Goal: Communication & Community: Answer question/provide support

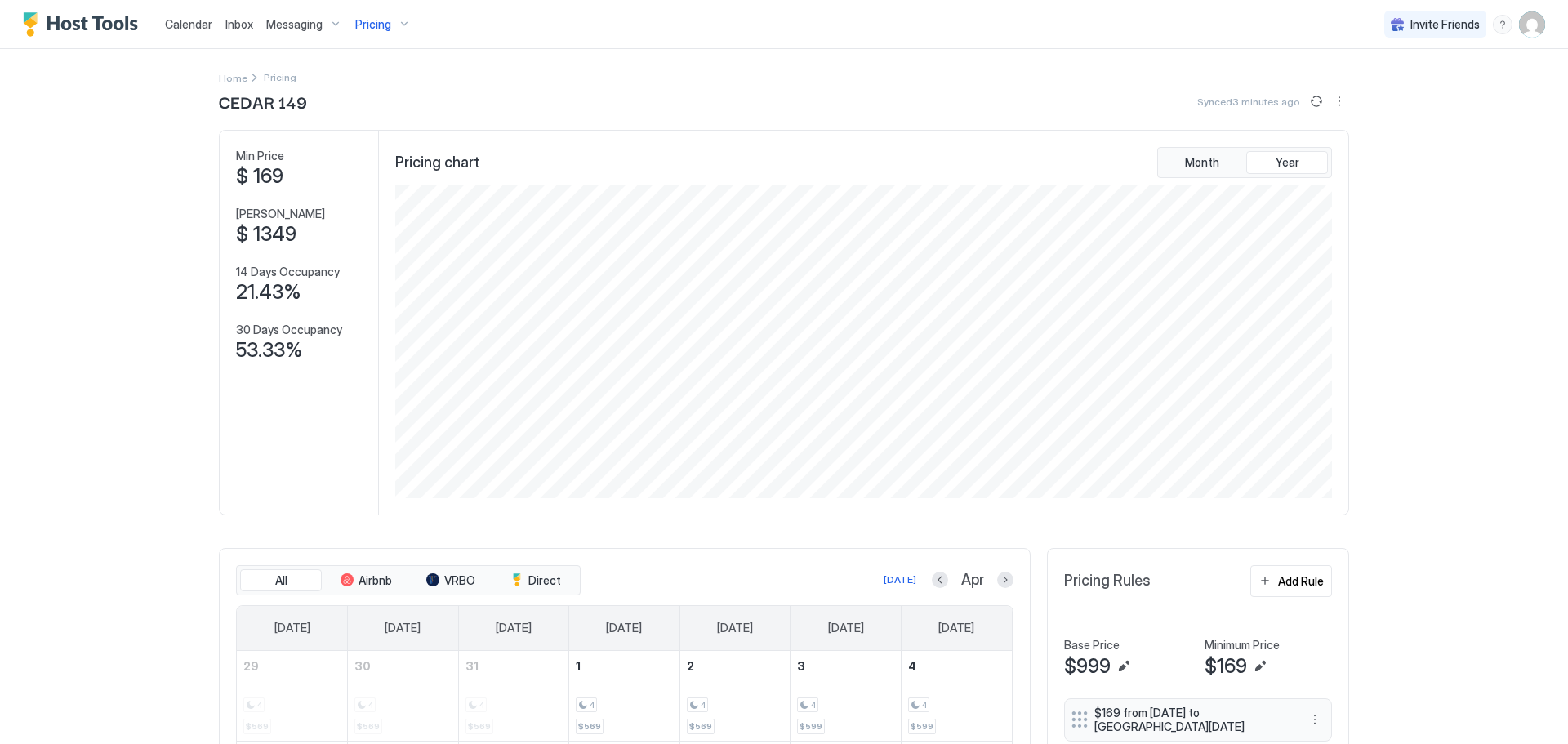
scroll to position [313, 940]
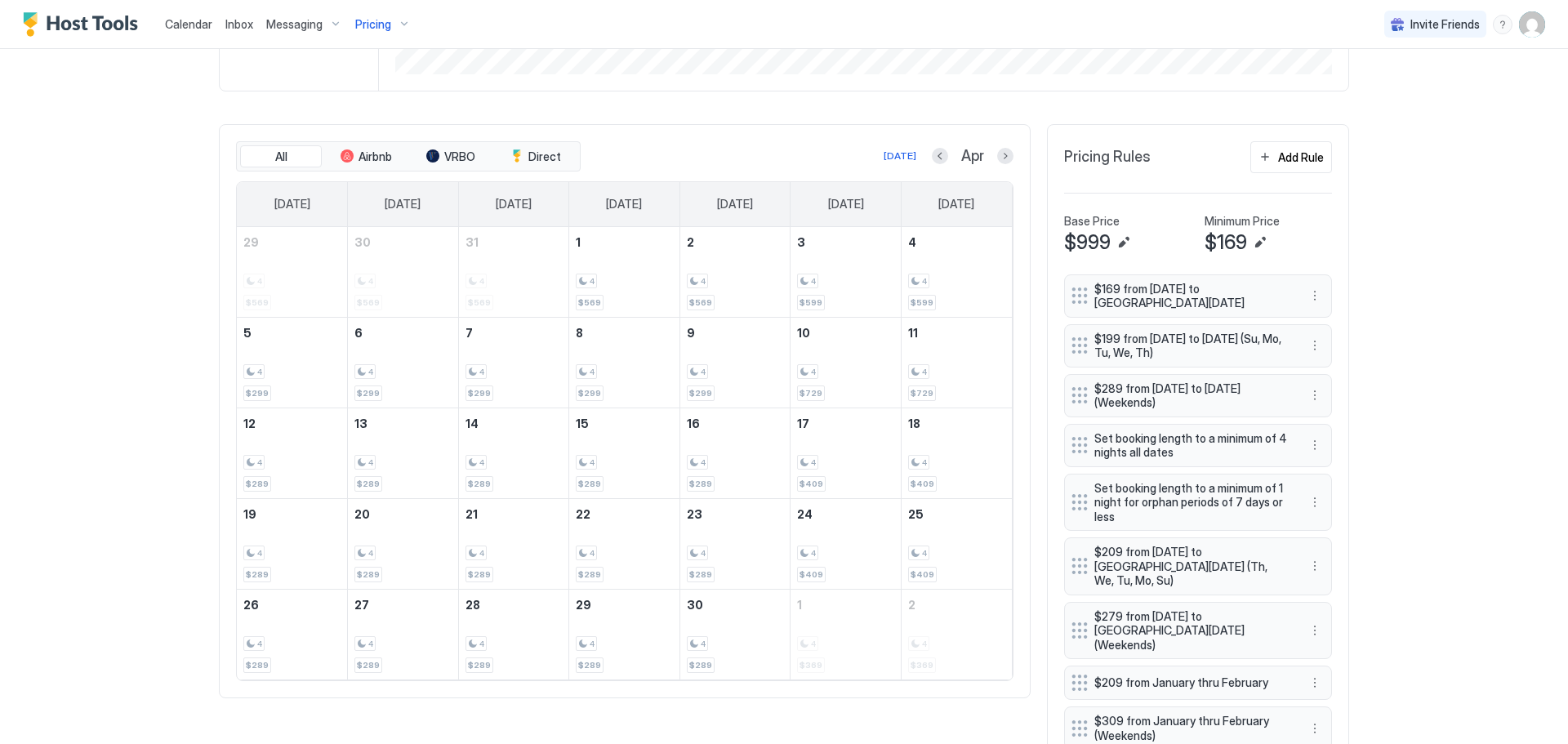
click at [383, 27] on span "Pricing" at bounding box center [373, 24] width 36 height 15
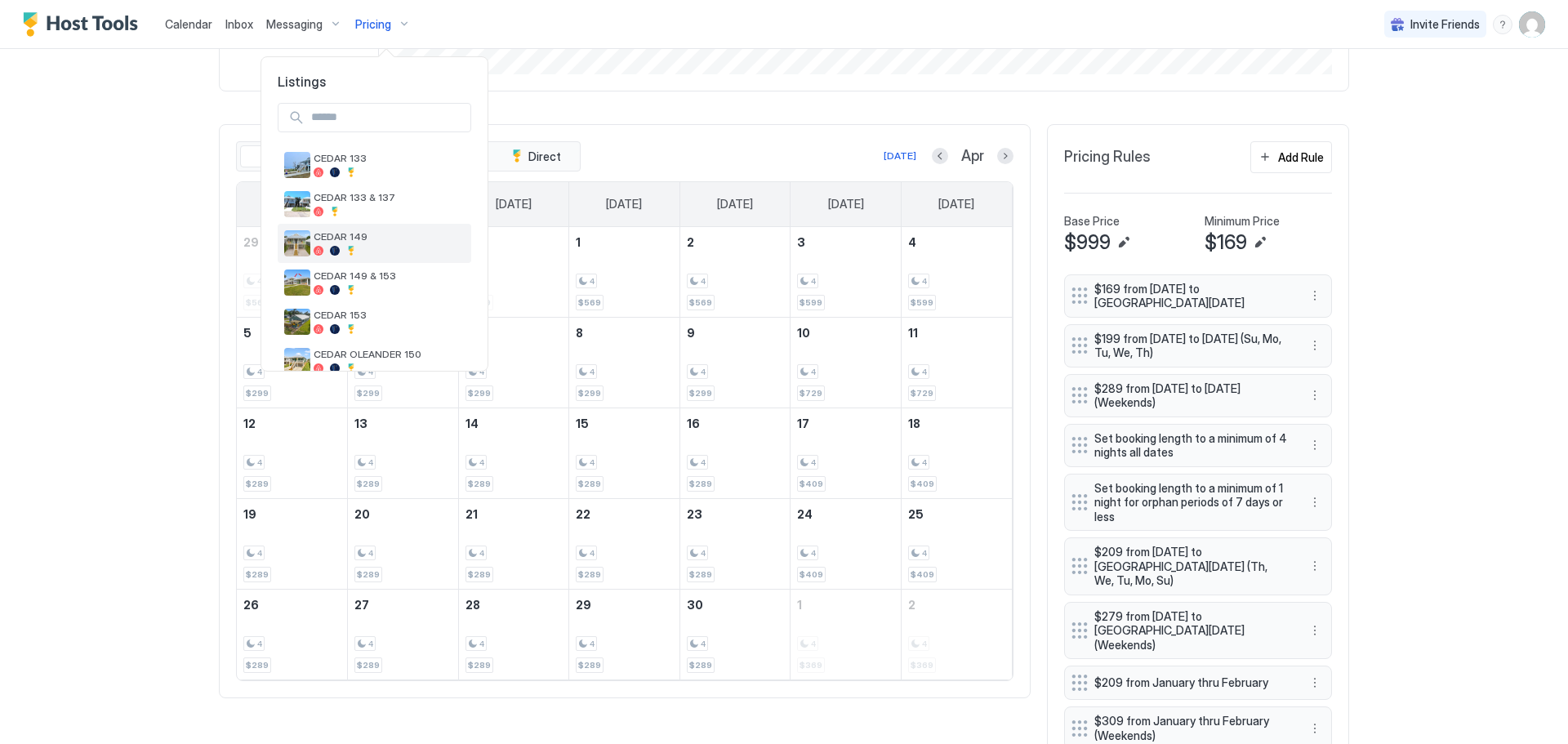
click at [366, 249] on div at bounding box center [388, 250] width 151 height 10
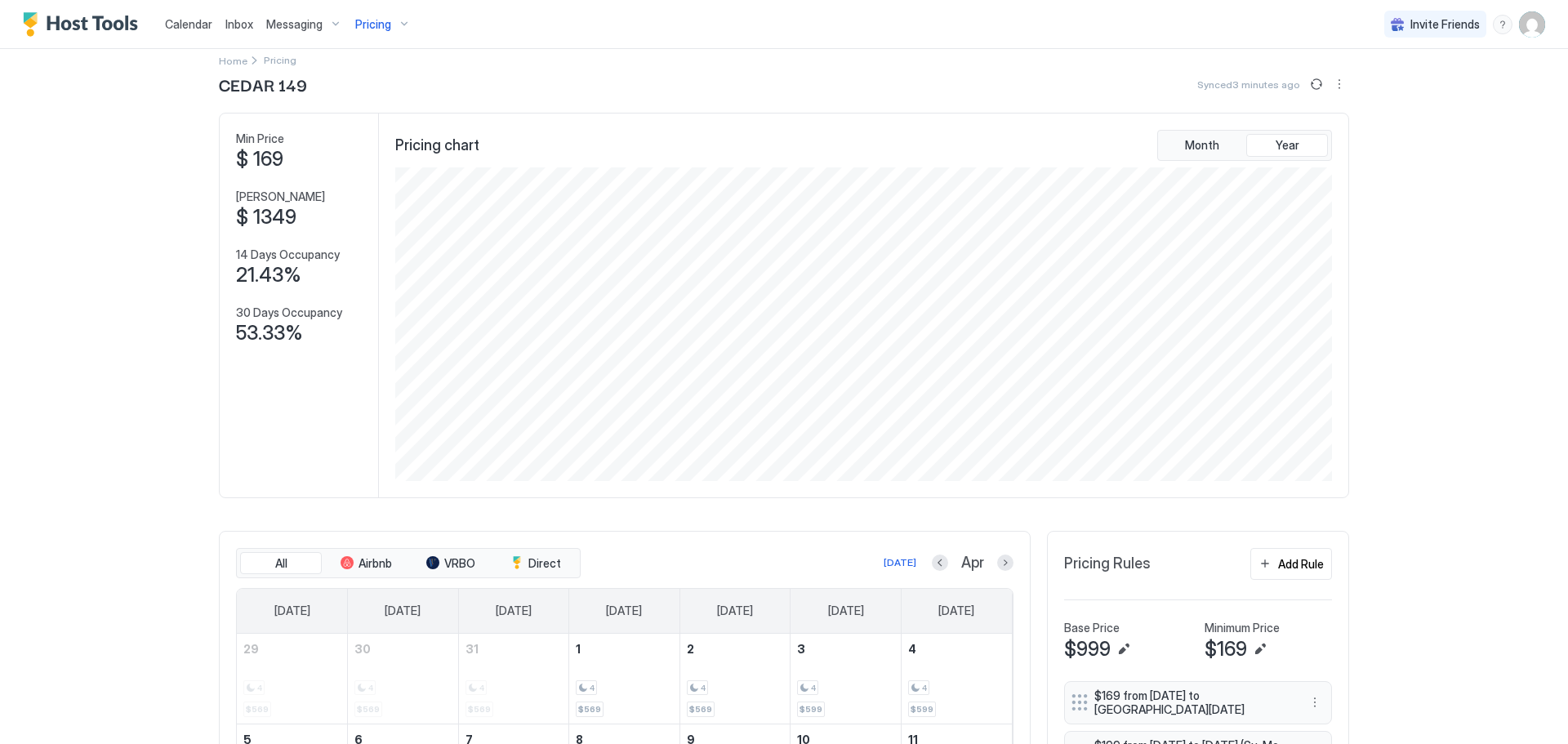
scroll to position [0, 0]
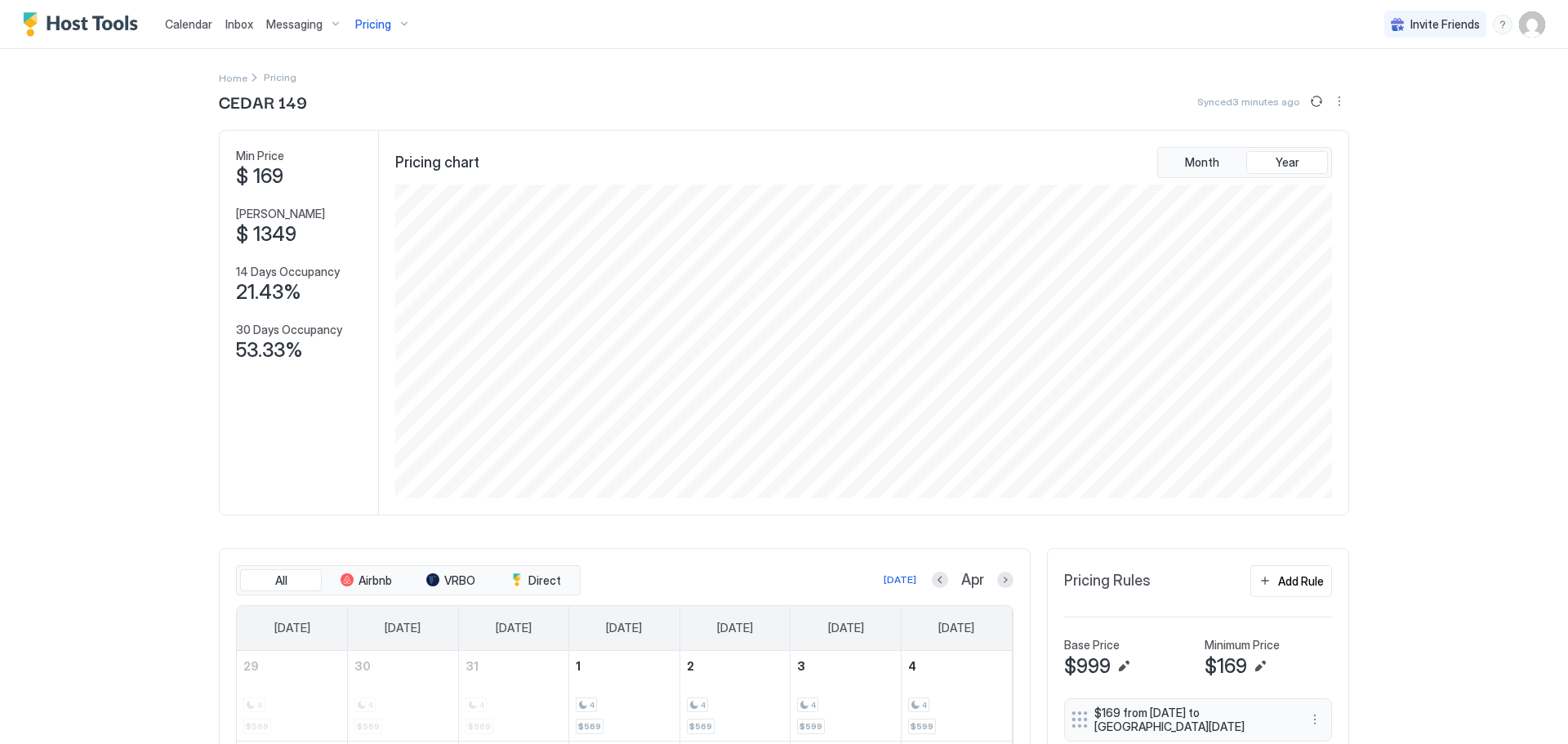
click at [303, 27] on span "Messaging" at bounding box center [294, 24] width 57 height 15
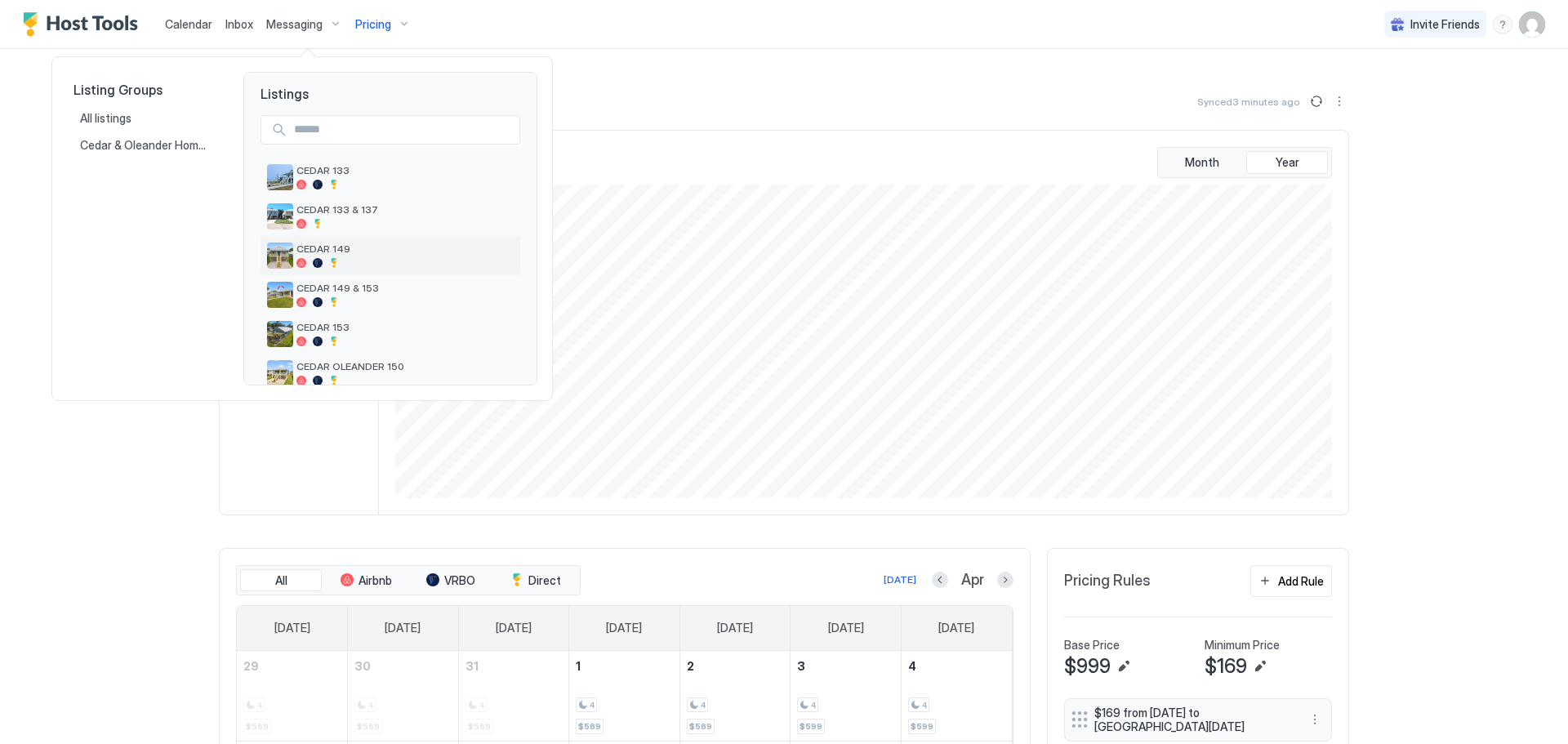
click at [367, 253] on span "CEDAR 149" at bounding box center [405, 249] width 217 height 12
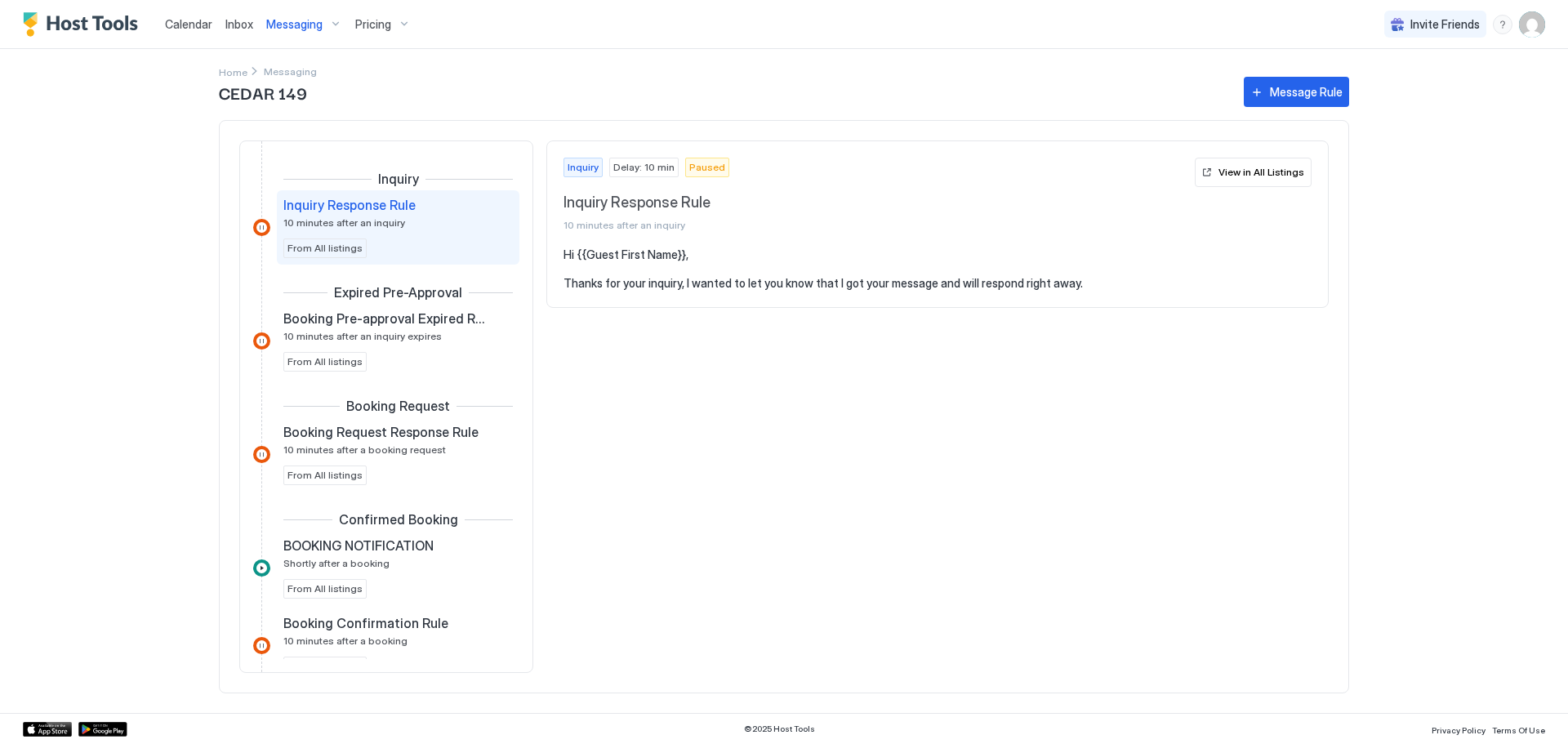
click at [231, 24] on span "Inbox" at bounding box center [239, 24] width 28 height 14
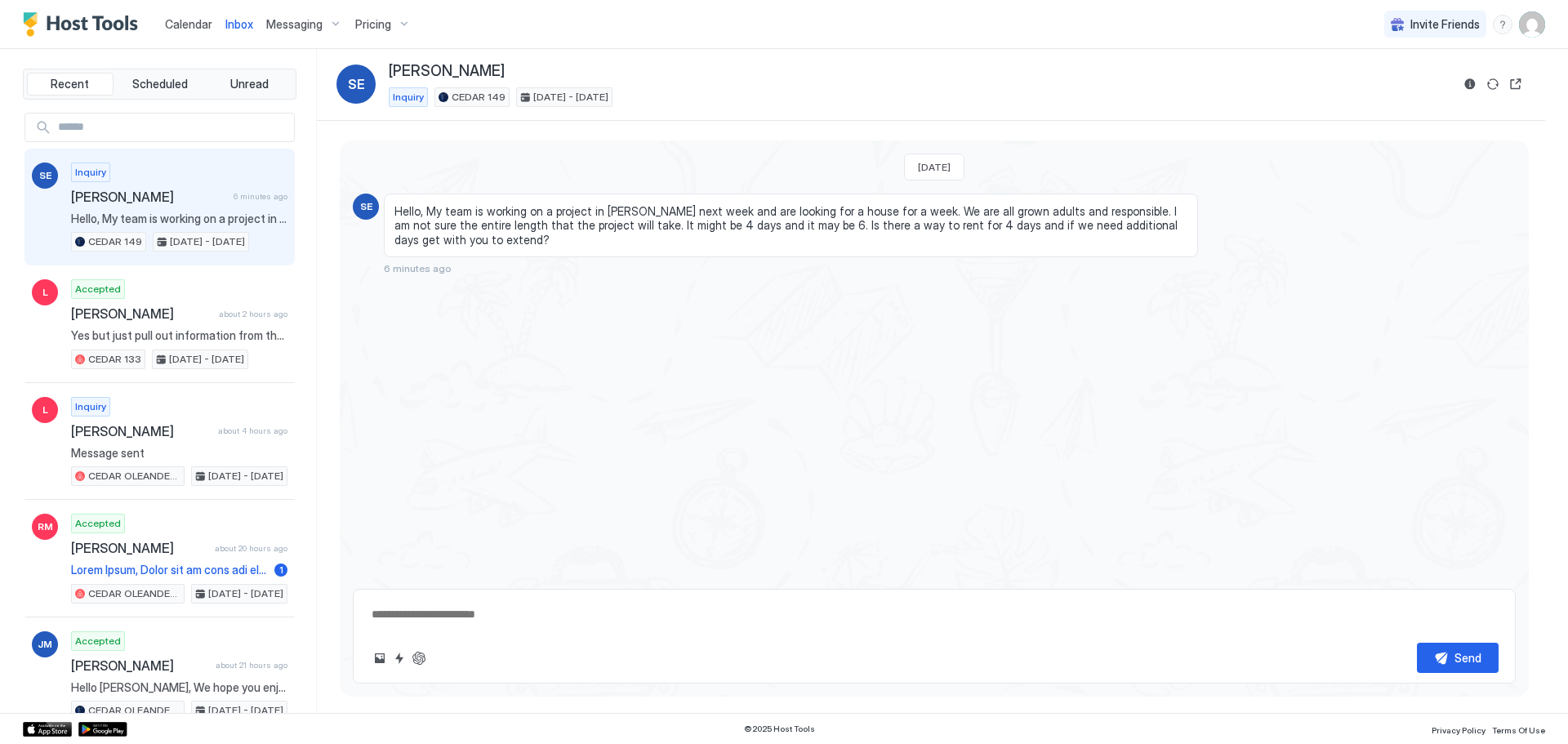
click at [172, 207] on div "Inquiry [PERSON_NAME] 6 minutes ago Hello, My team is working on a project in […" at bounding box center [179, 207] width 216 height 90
type textarea "*"
click at [393, 26] on div "Pricing" at bounding box center [383, 24] width 69 height 28
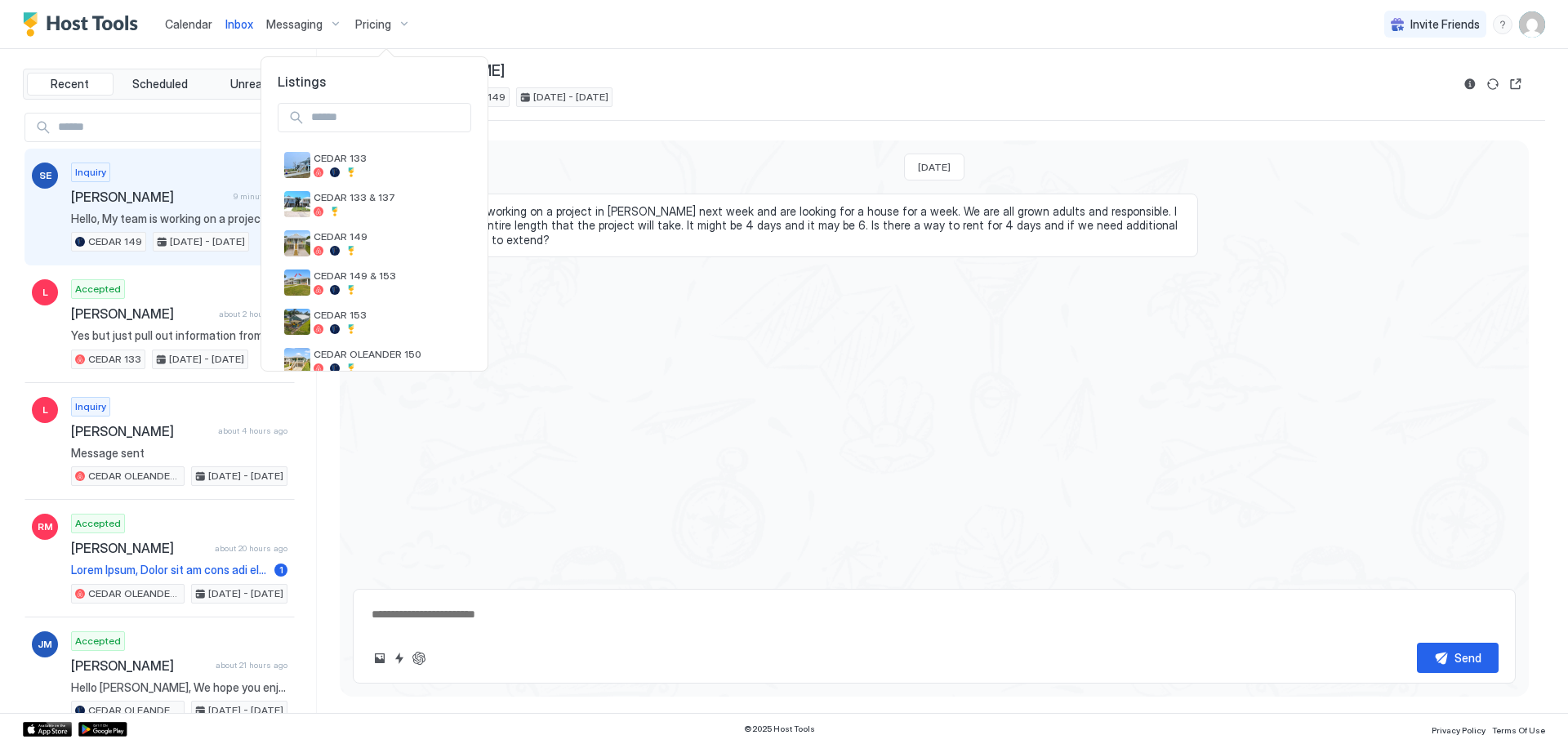
click at [1535, 26] on div at bounding box center [784, 372] width 1568 height 744
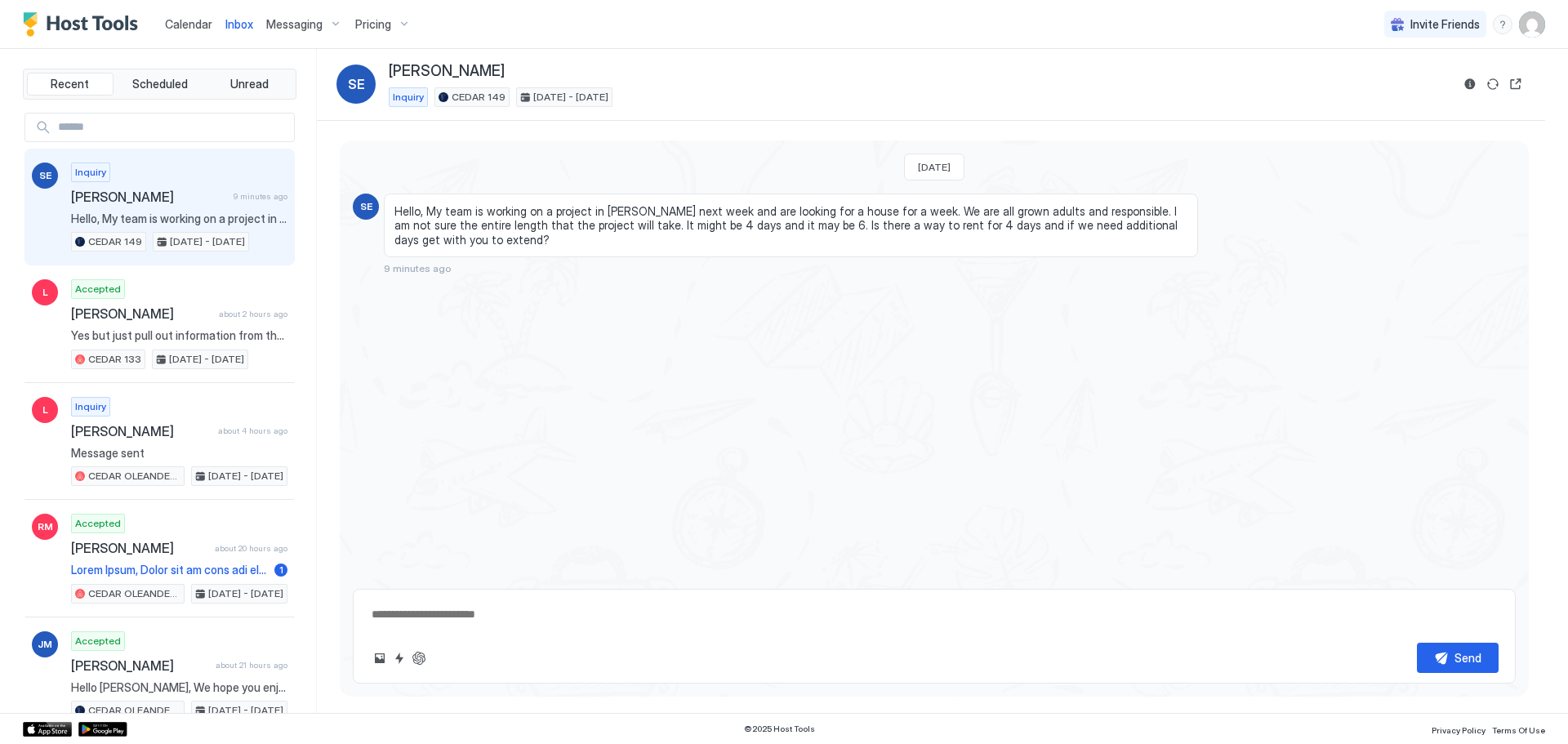
click at [1535, 41] on div "Invite Friends BR" at bounding box center [1465, 24] width 161 height 48
click at [1536, 28] on img "User profile" at bounding box center [1532, 24] width 26 height 26
click at [1400, 95] on span "Settings" at bounding box center [1385, 91] width 45 height 15
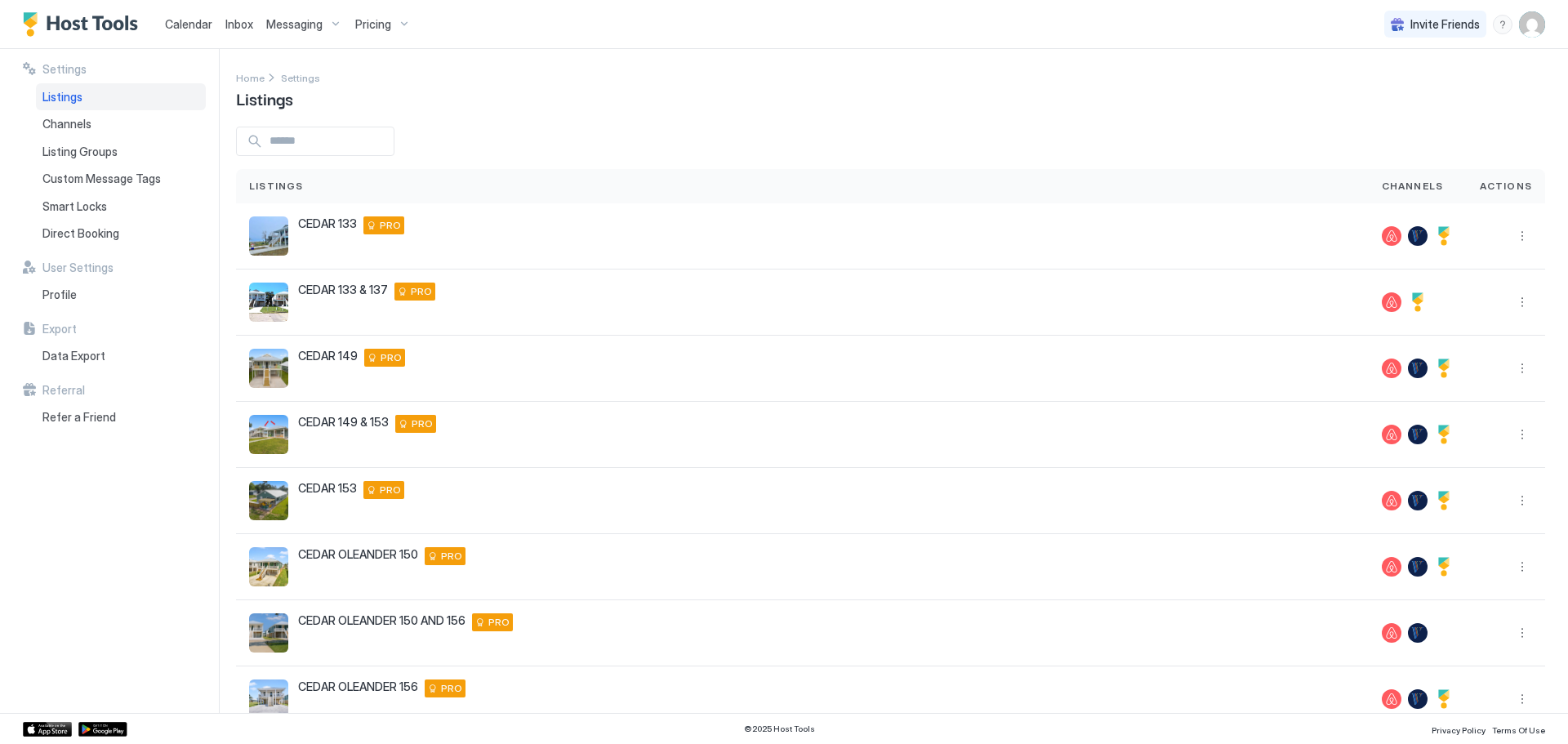
click at [303, 18] on span "Messaging" at bounding box center [294, 24] width 57 height 15
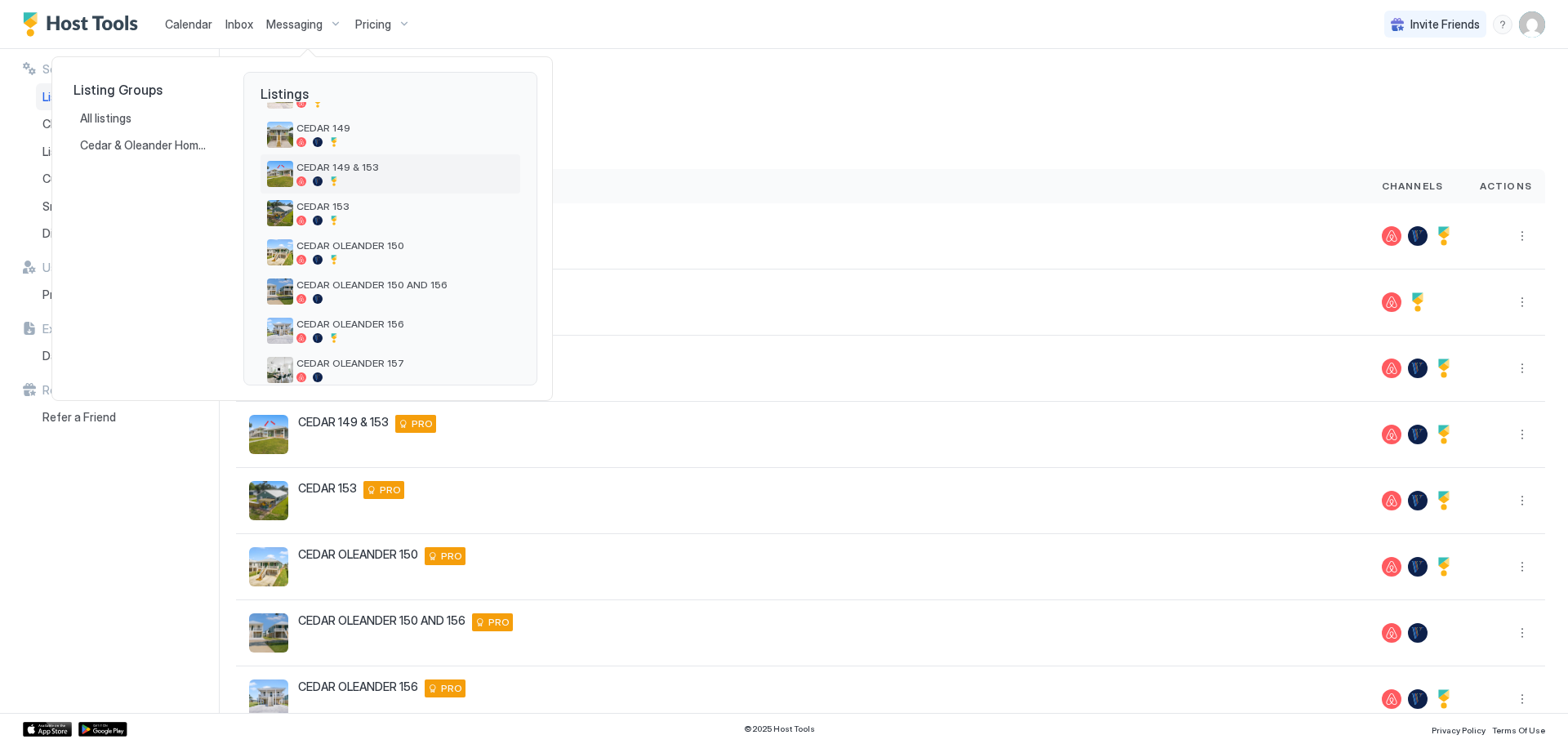
scroll to position [142, 0]
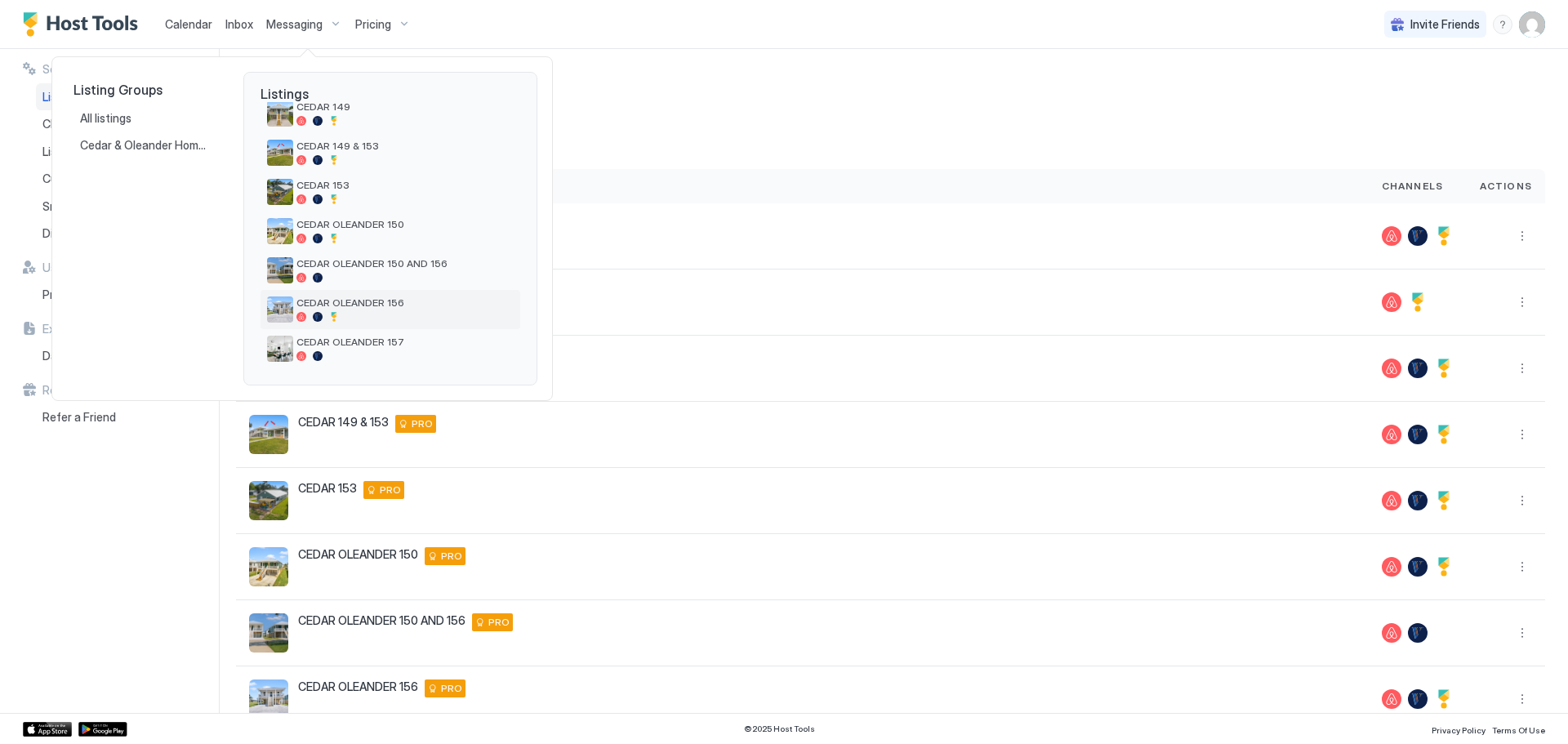
click at [417, 311] on div "CEDAR OLEANDER 156" at bounding box center [405, 309] width 217 height 25
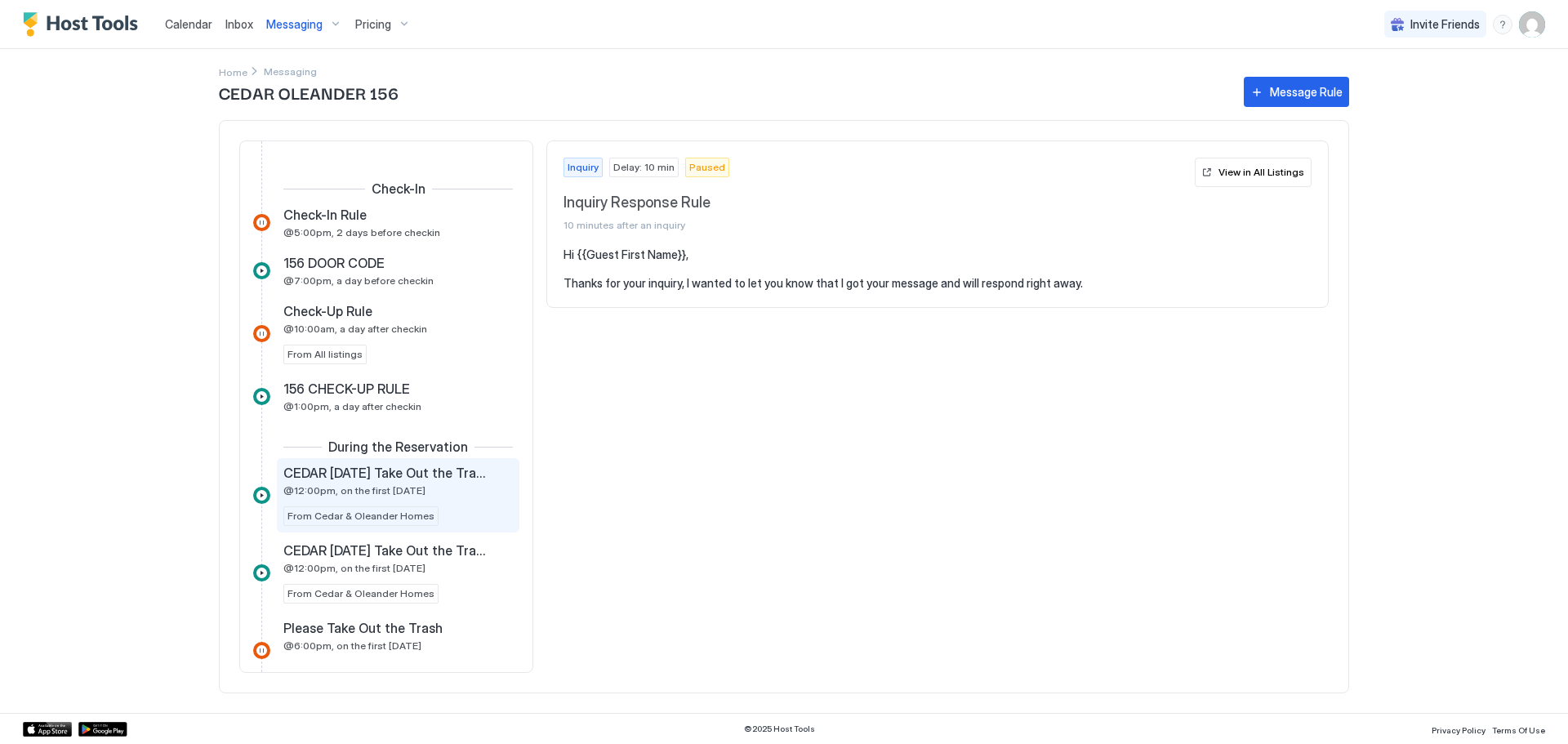
scroll to position [653, 0]
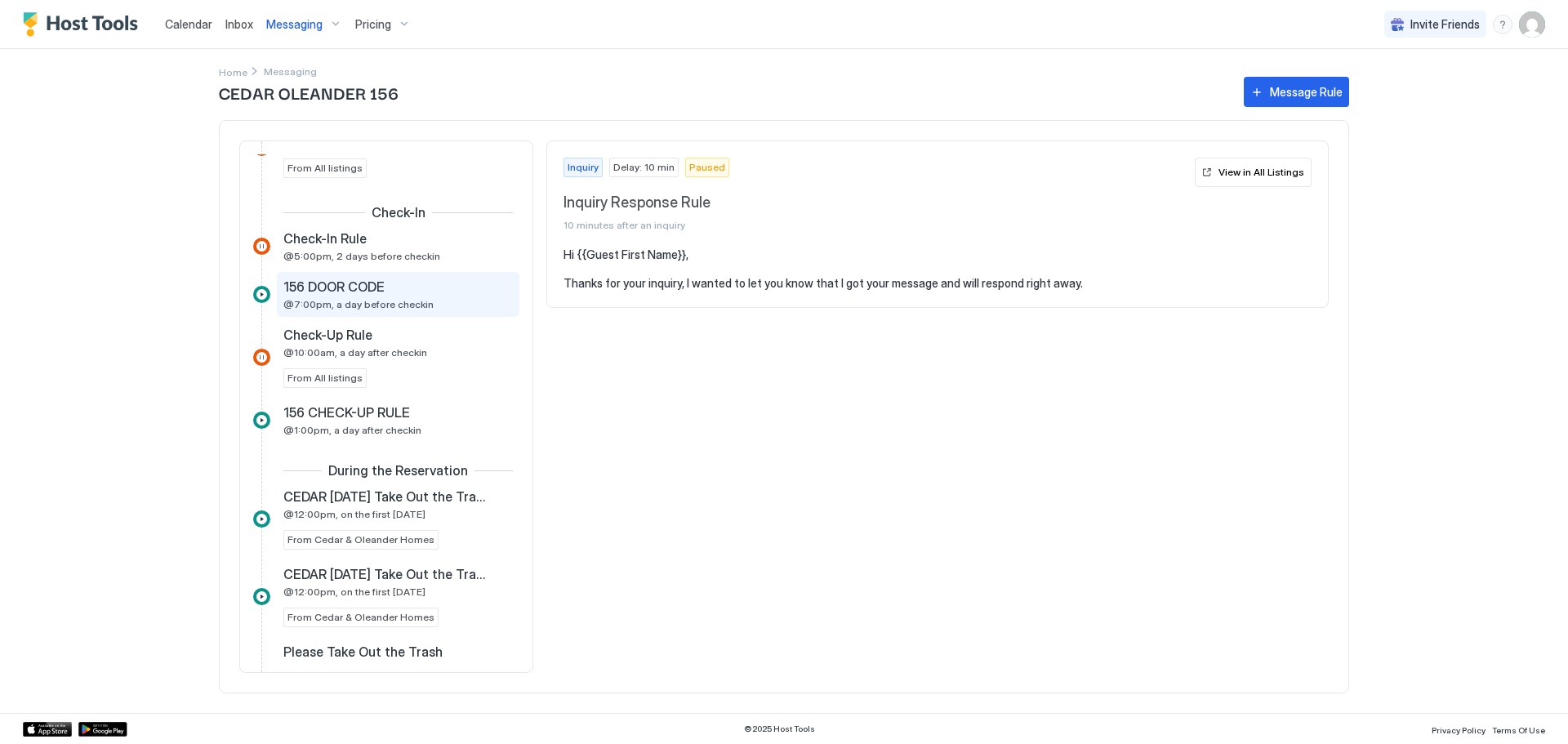
click at [407, 291] on div "156 DOOR CODE" at bounding box center [387, 286] width 207 height 17
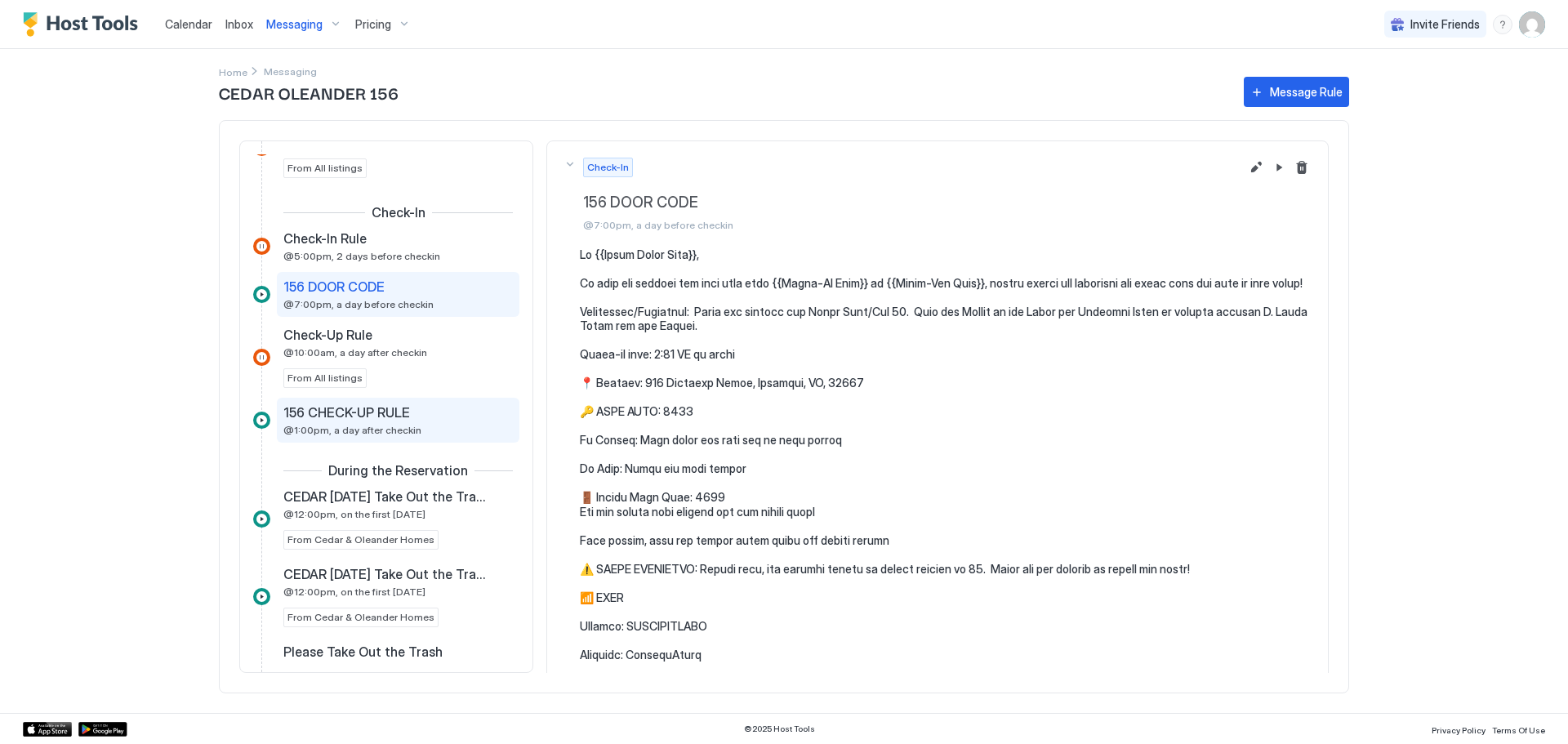
click at [405, 416] on span "156 CHECK-UP RULE" at bounding box center [346, 412] width 127 height 17
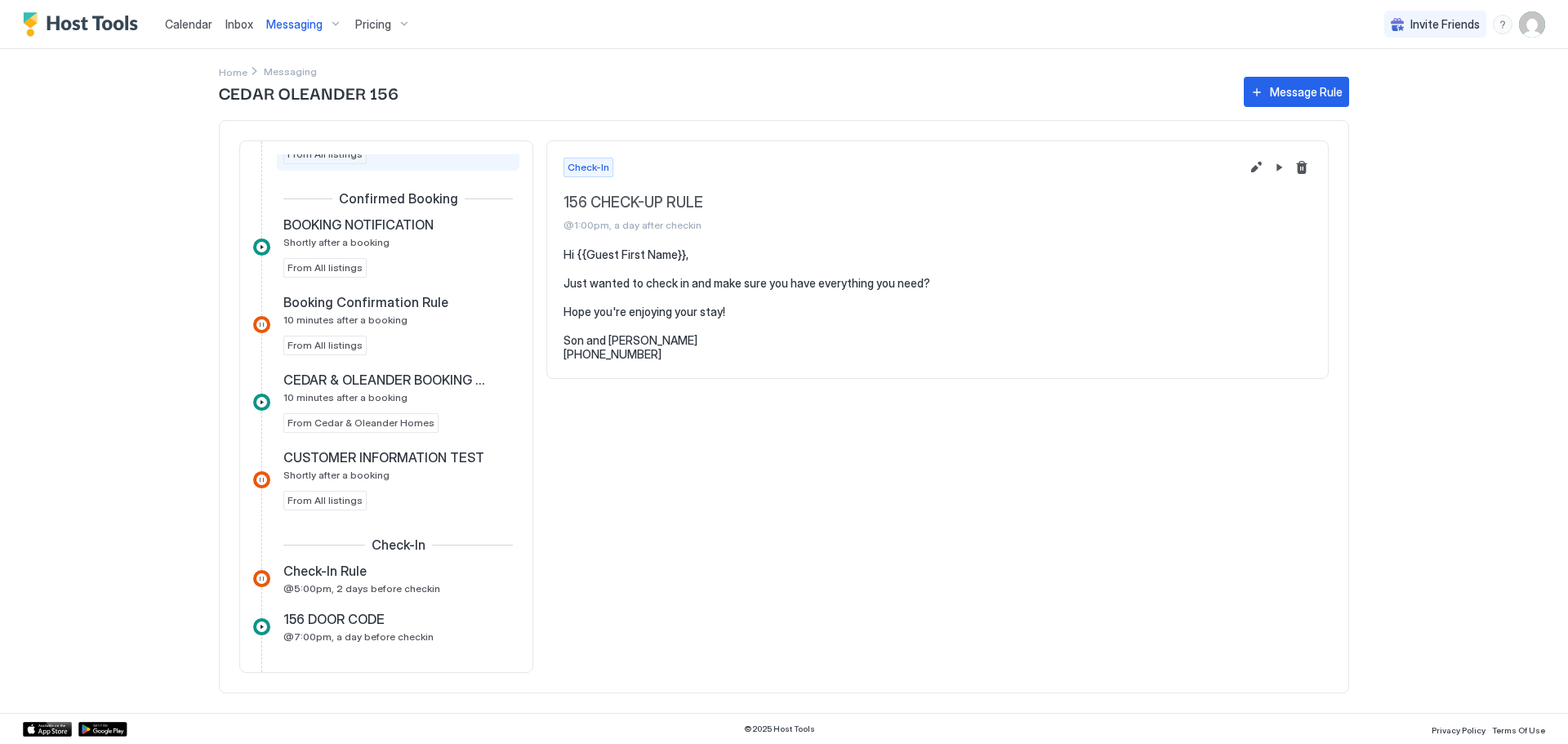
scroll to position [326, 0]
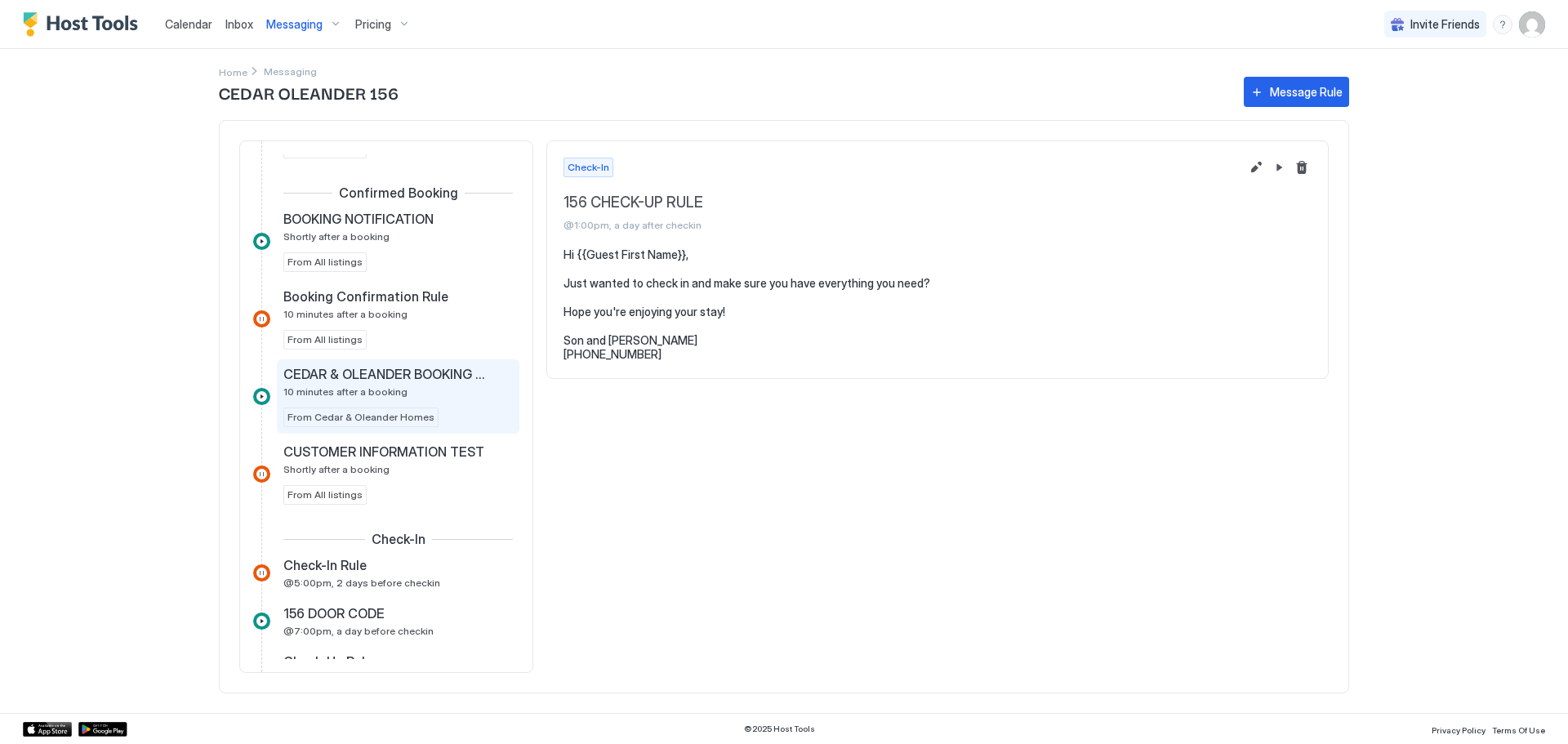
click at [434, 379] on span "CEDAR & OLEANDER BOOKING CONFIRMED" at bounding box center [385, 373] width 203 height 17
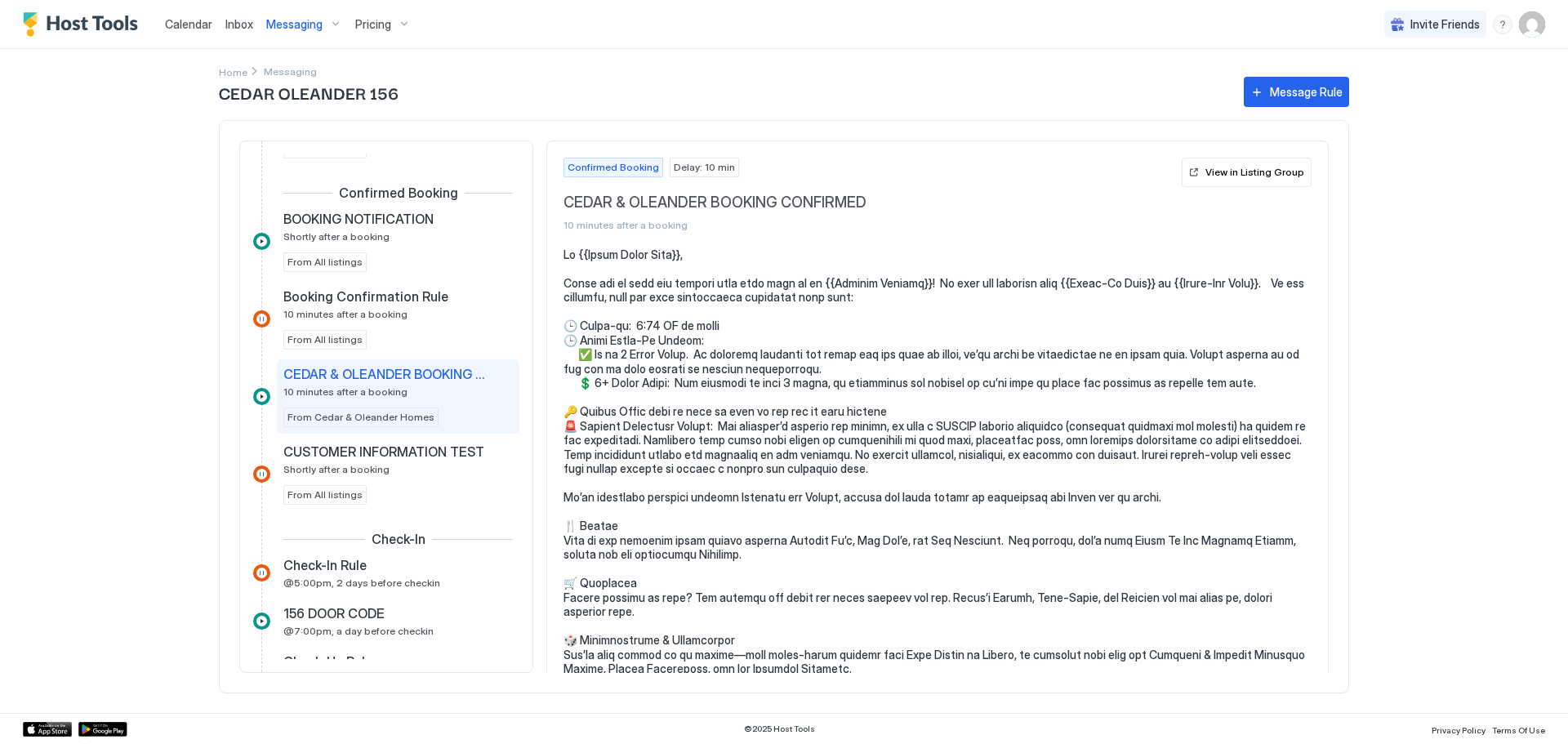
click at [296, 26] on span "Messaging" at bounding box center [294, 24] width 57 height 15
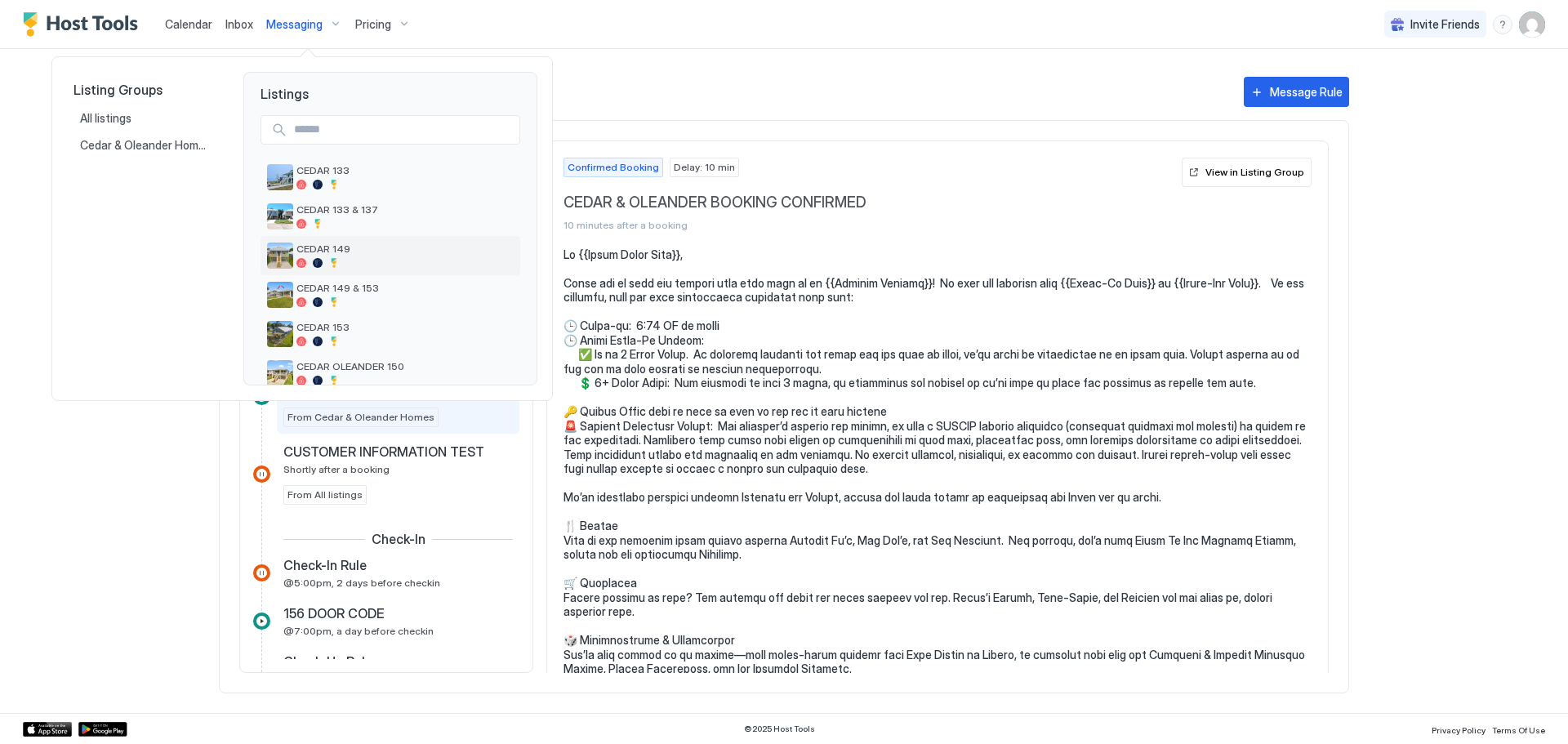
click at [362, 258] on div at bounding box center [405, 263] width 217 height 10
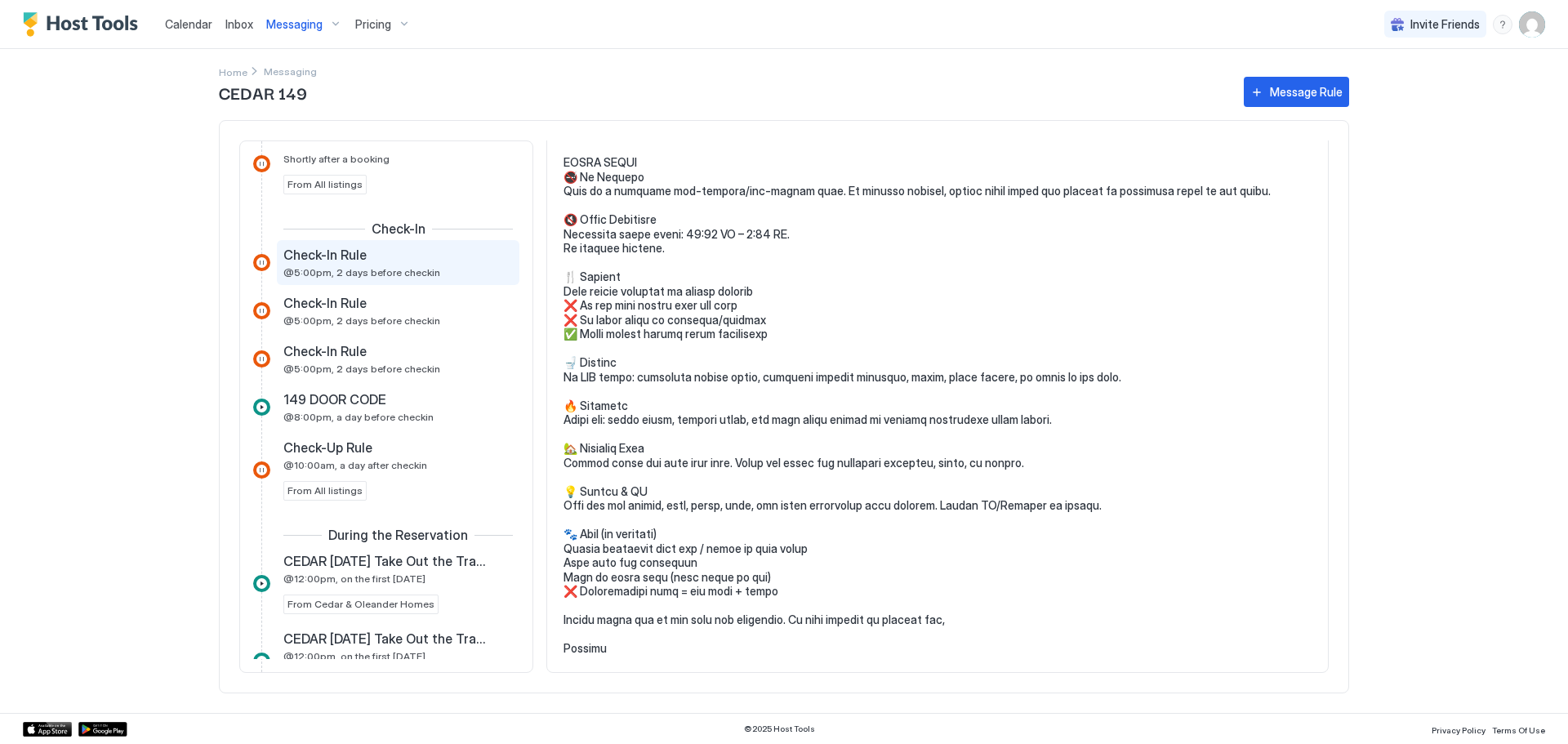
scroll to position [644, 0]
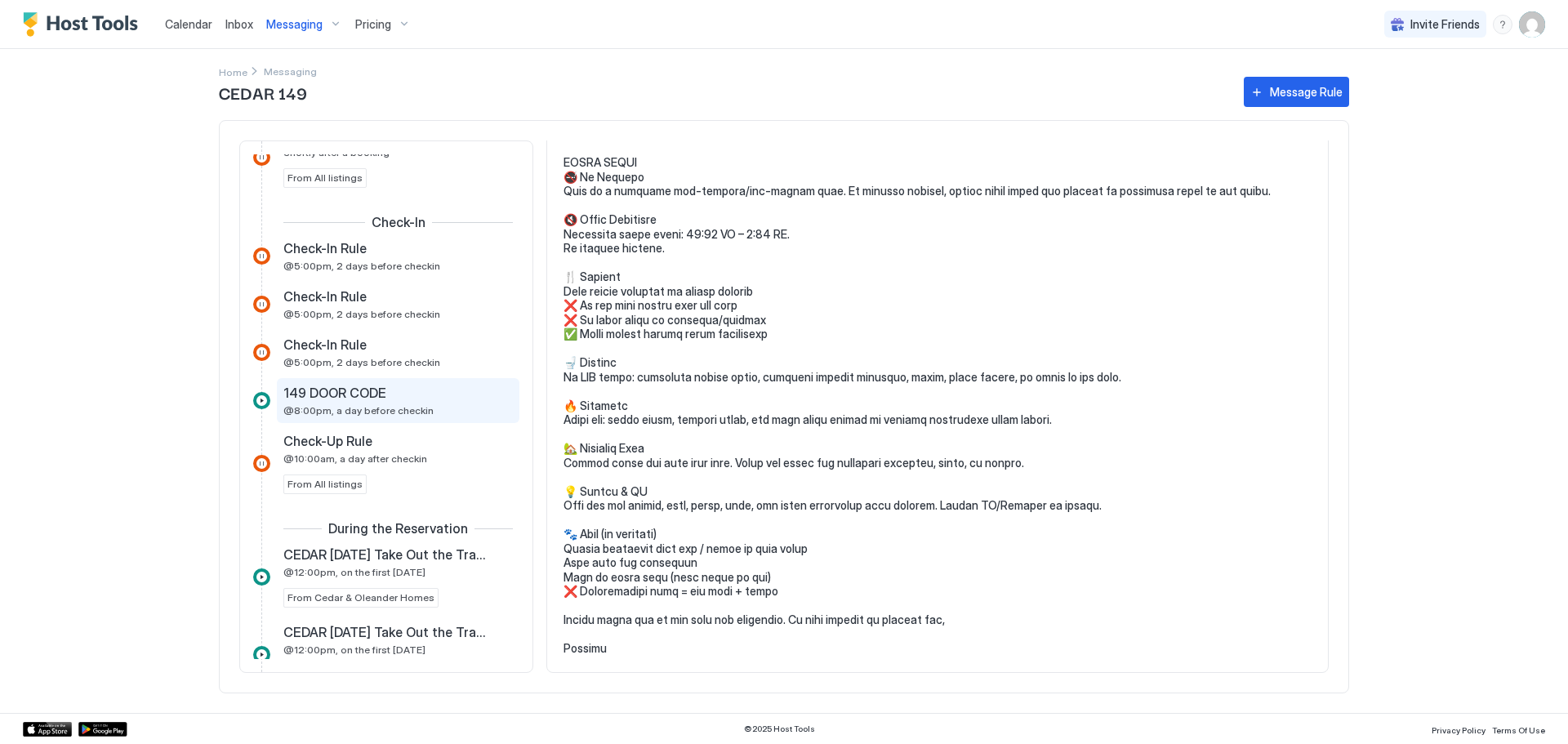
click at [373, 404] on span "@8:00pm, a day before checkin" at bounding box center [359, 410] width 150 height 12
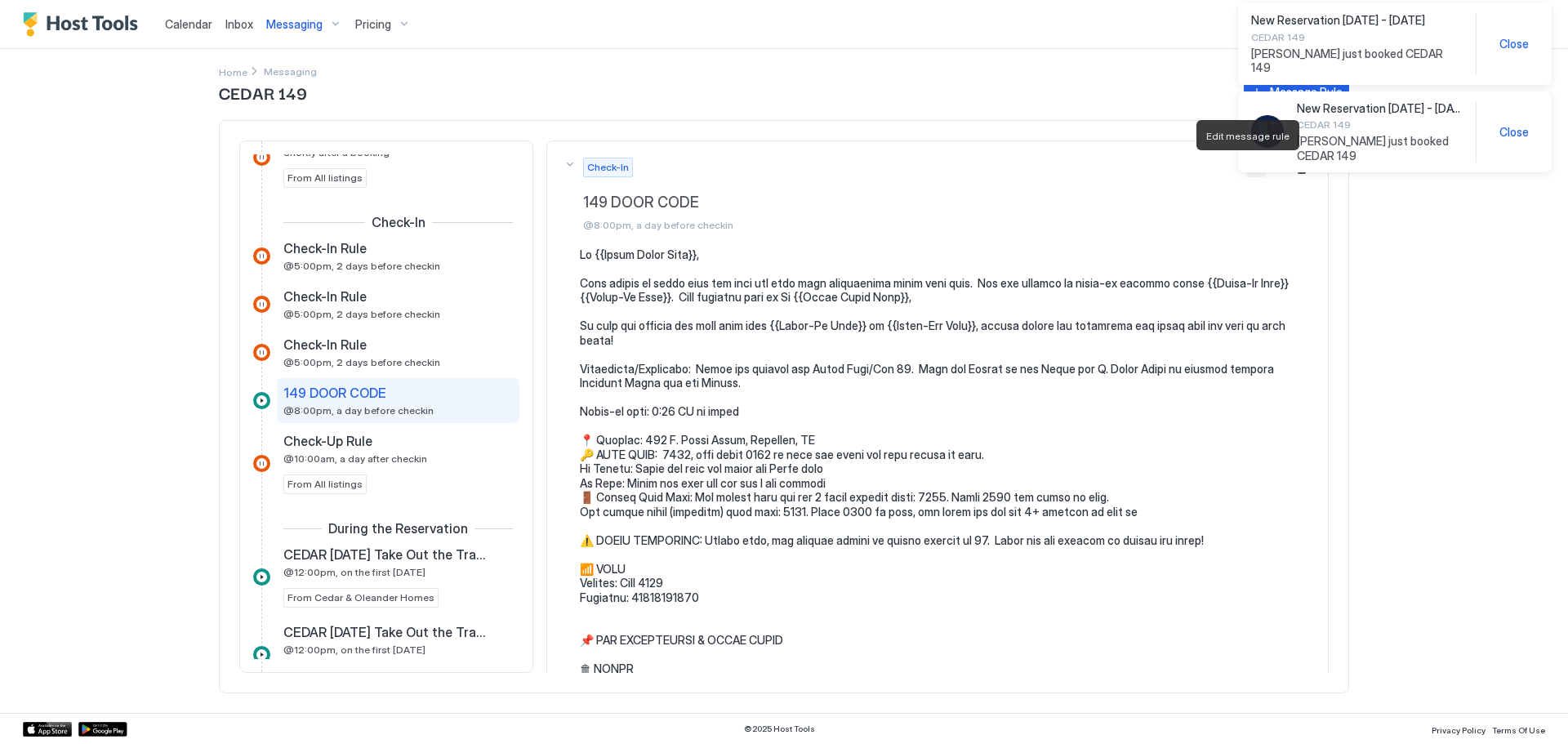
click at [1246, 172] on button "Edit message rule" at bounding box center [1256, 167] width 19 height 19
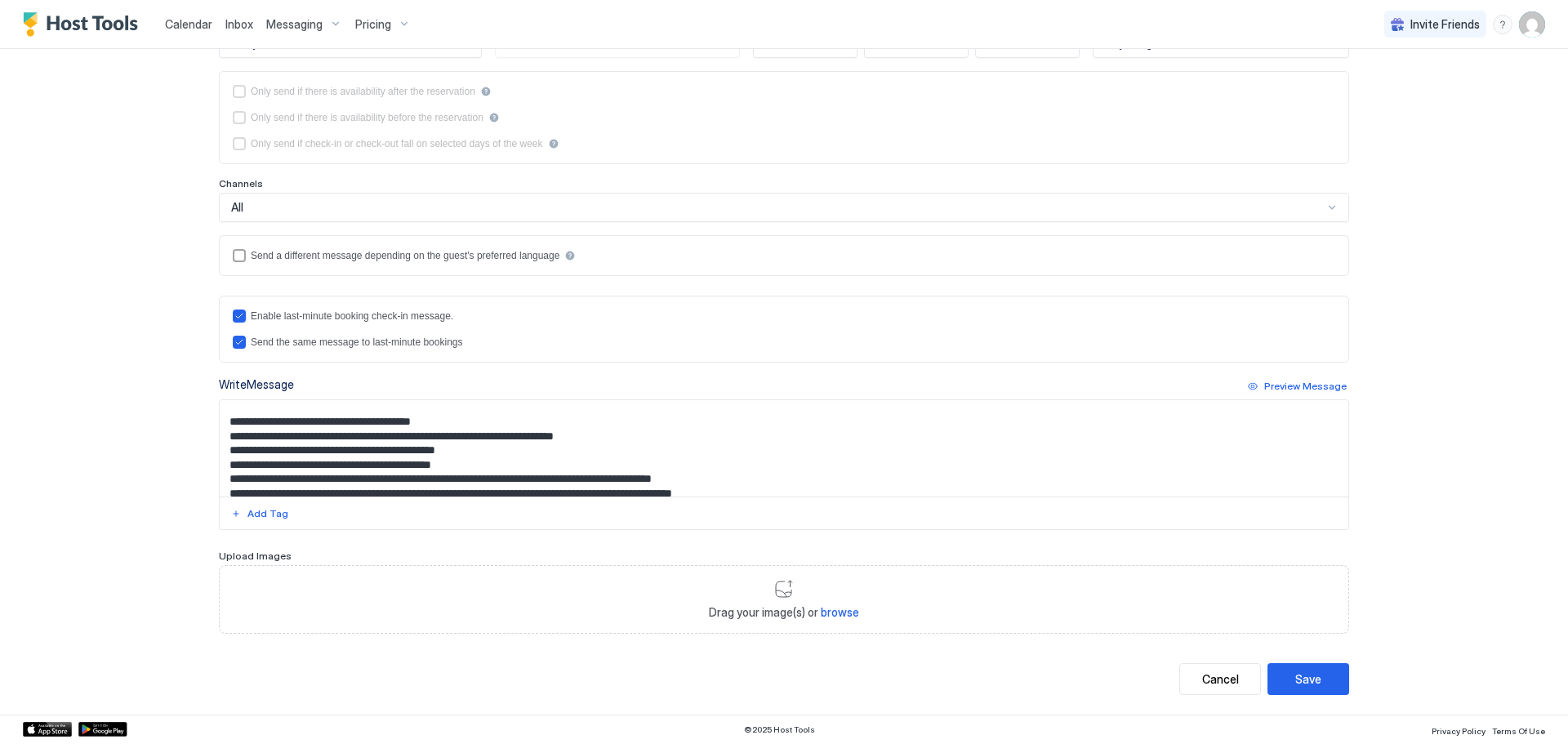
scroll to position [163, 0]
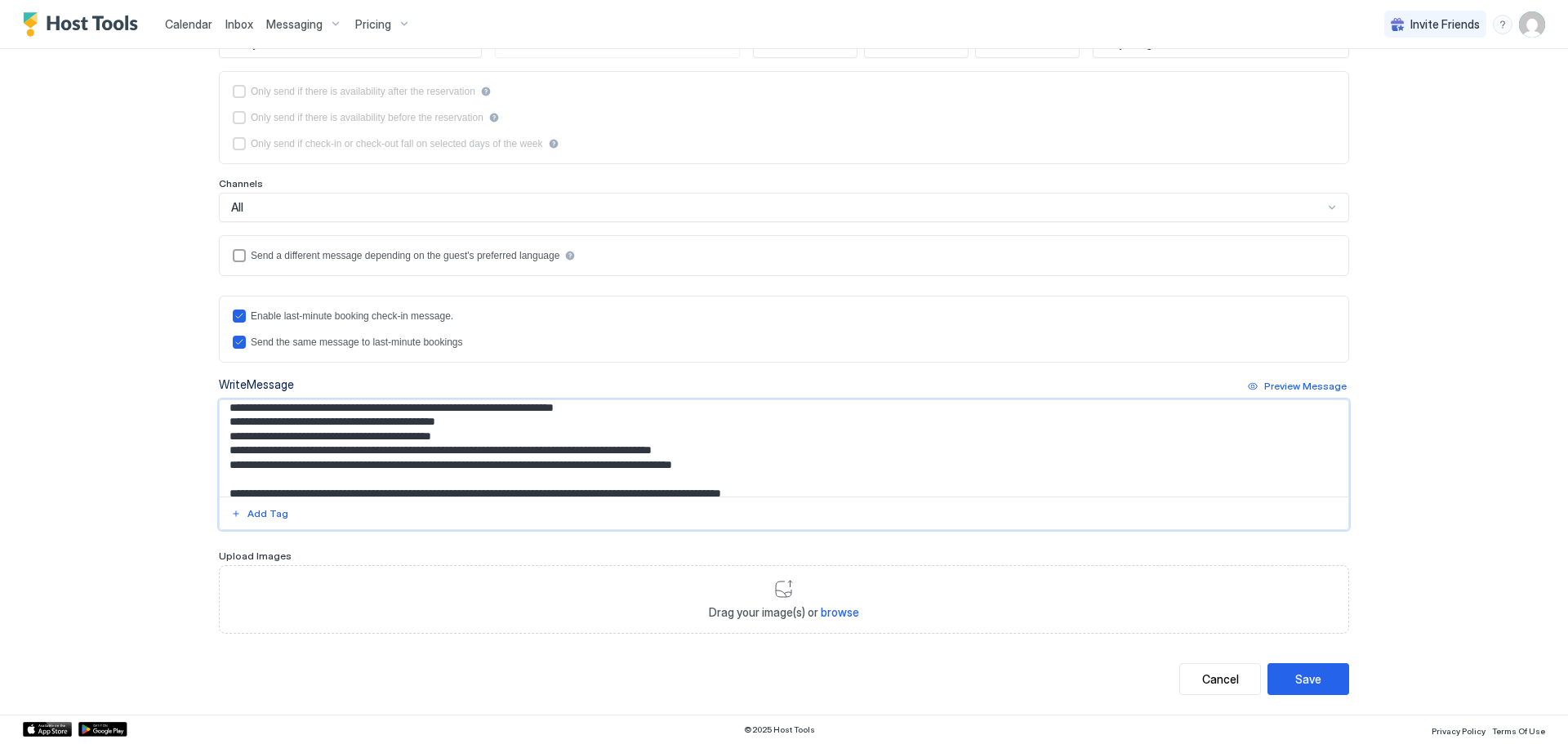
click at [374, 424] on textarea "Input Field" at bounding box center [784, 448] width 1129 height 96
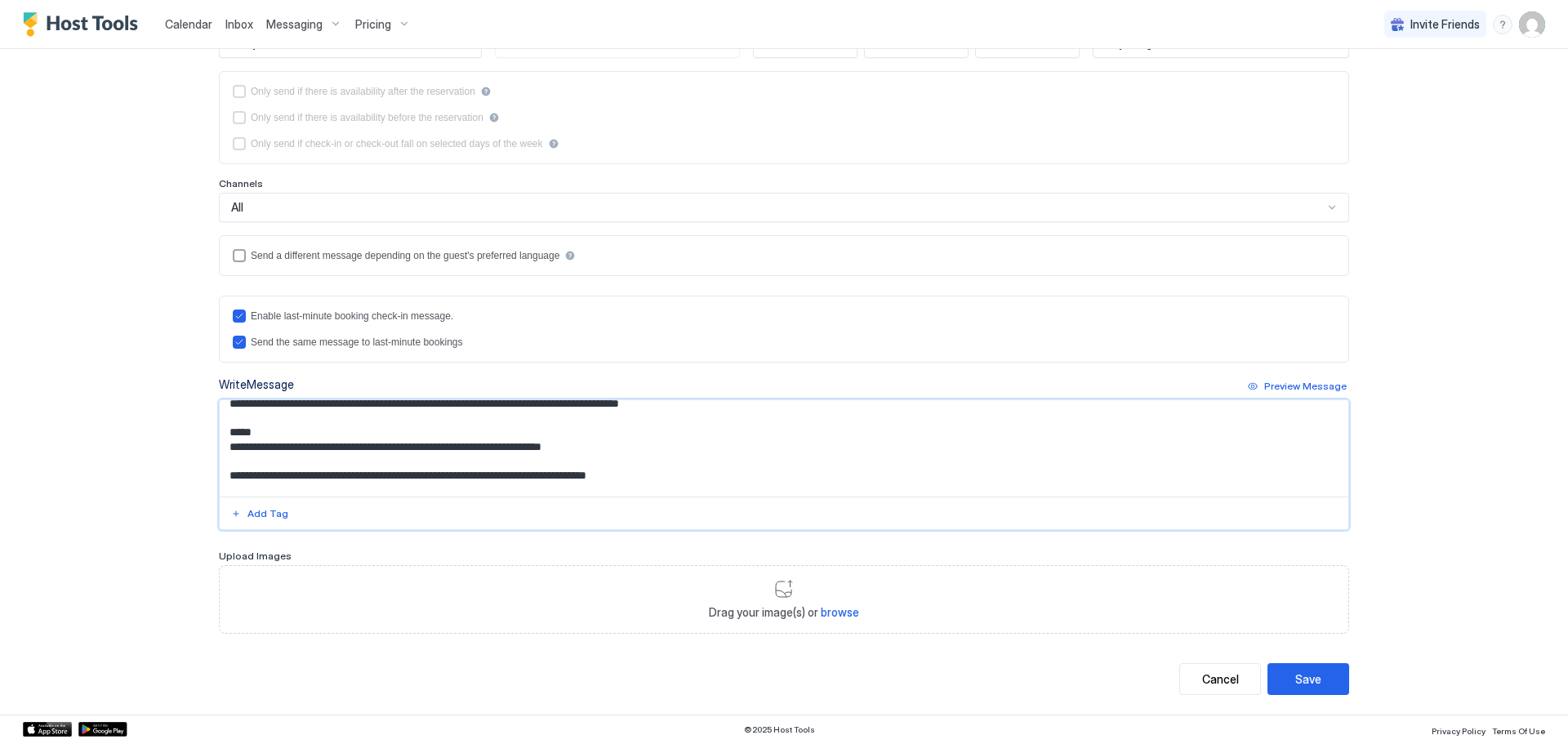
scroll to position [768, 0]
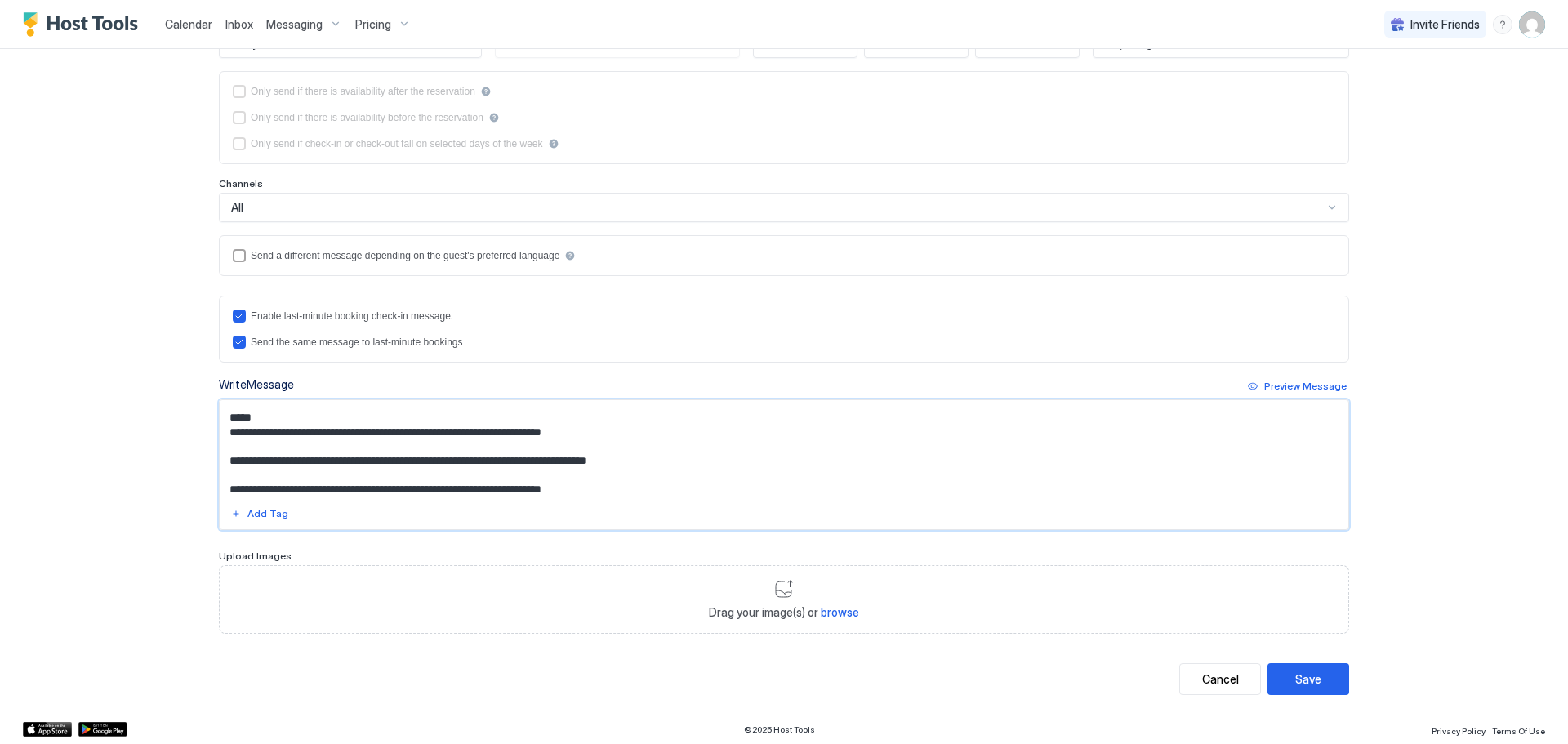
type textarea "**********"
click at [1311, 681] on div "Save" at bounding box center [1309, 679] width 26 height 17
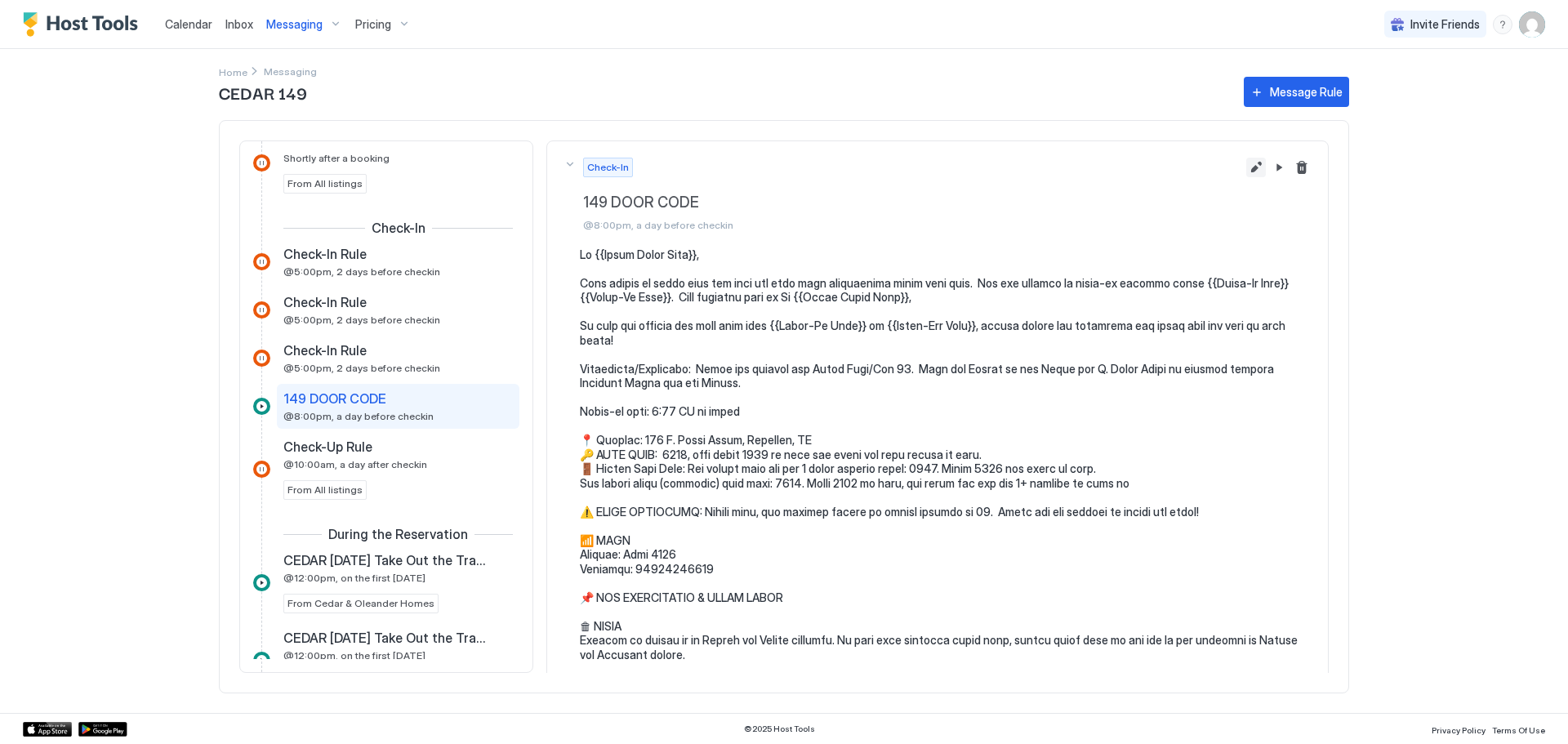
click at [1246, 167] on button "Edit message rule" at bounding box center [1256, 167] width 19 height 19
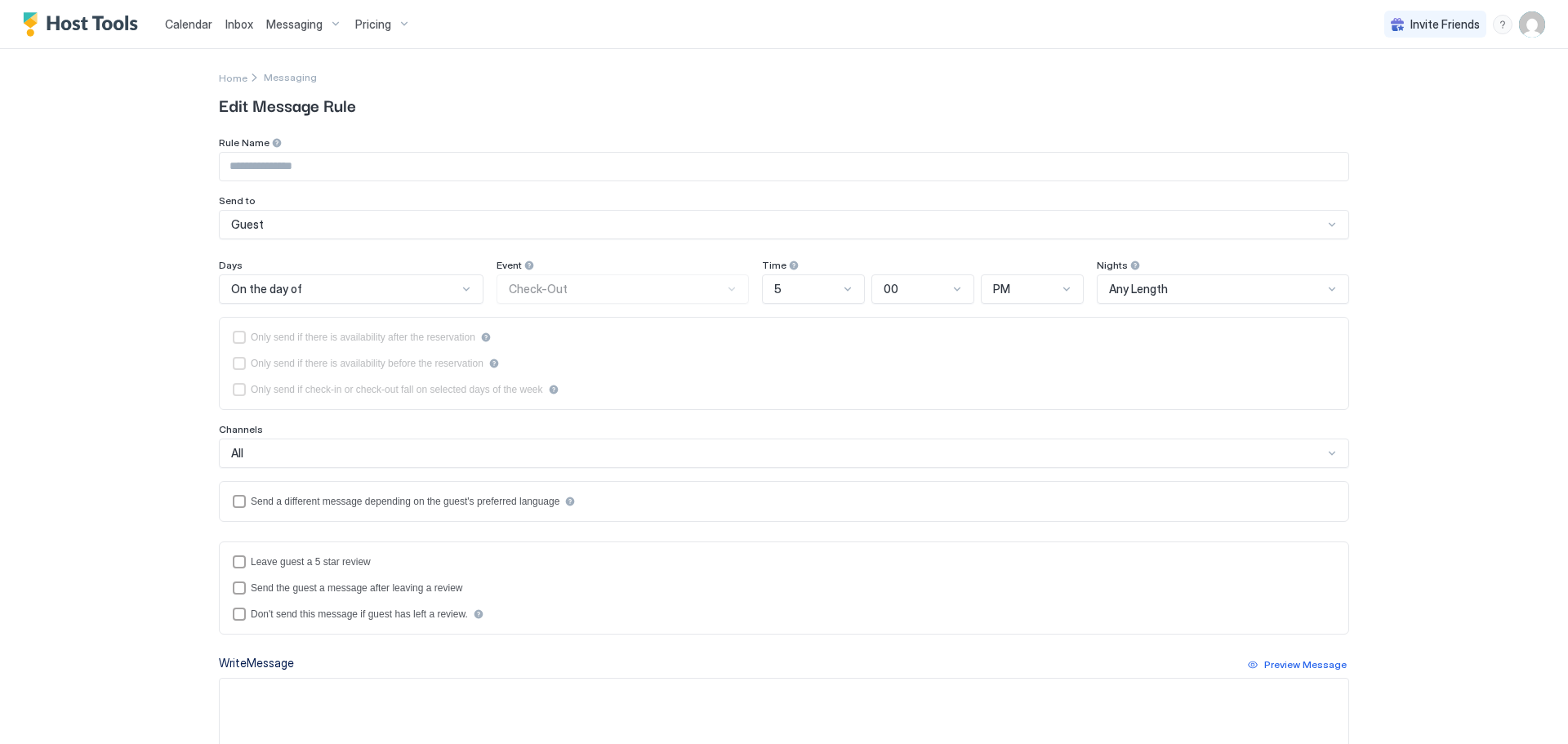
type input "**********"
type textarea "**********"
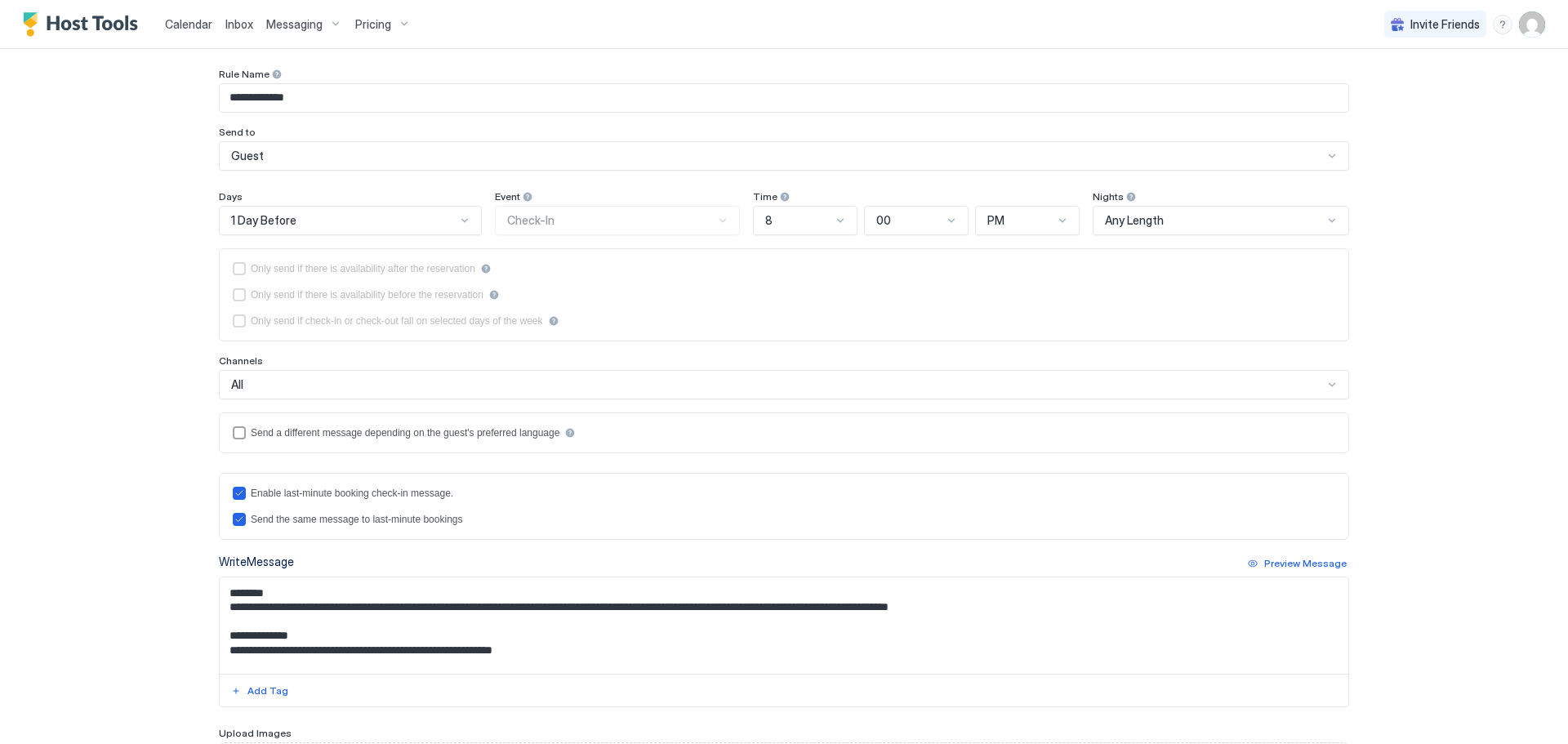
scroll to position [245, 0]
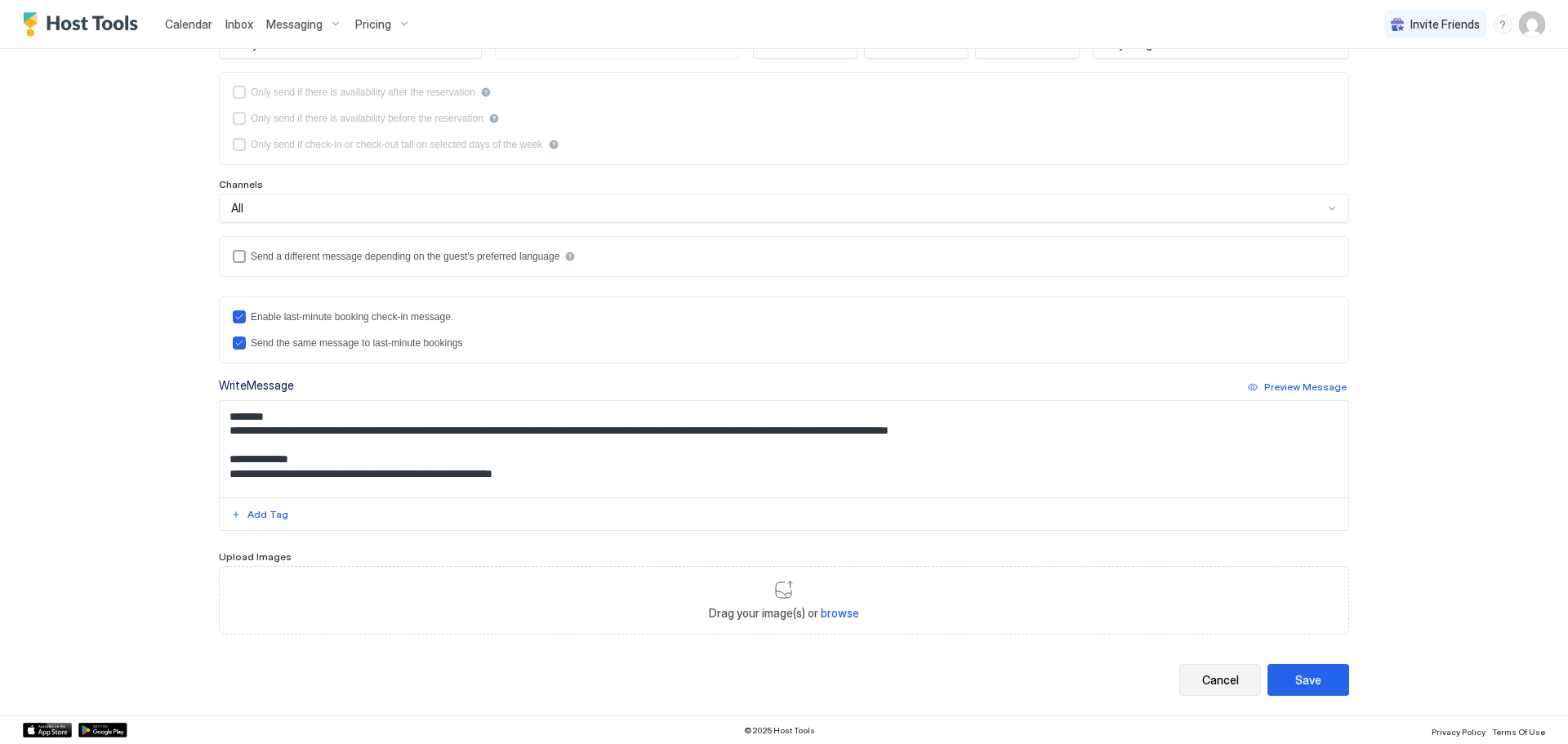
click at [1202, 679] on div "Cancel" at bounding box center [1221, 679] width 37 height 17
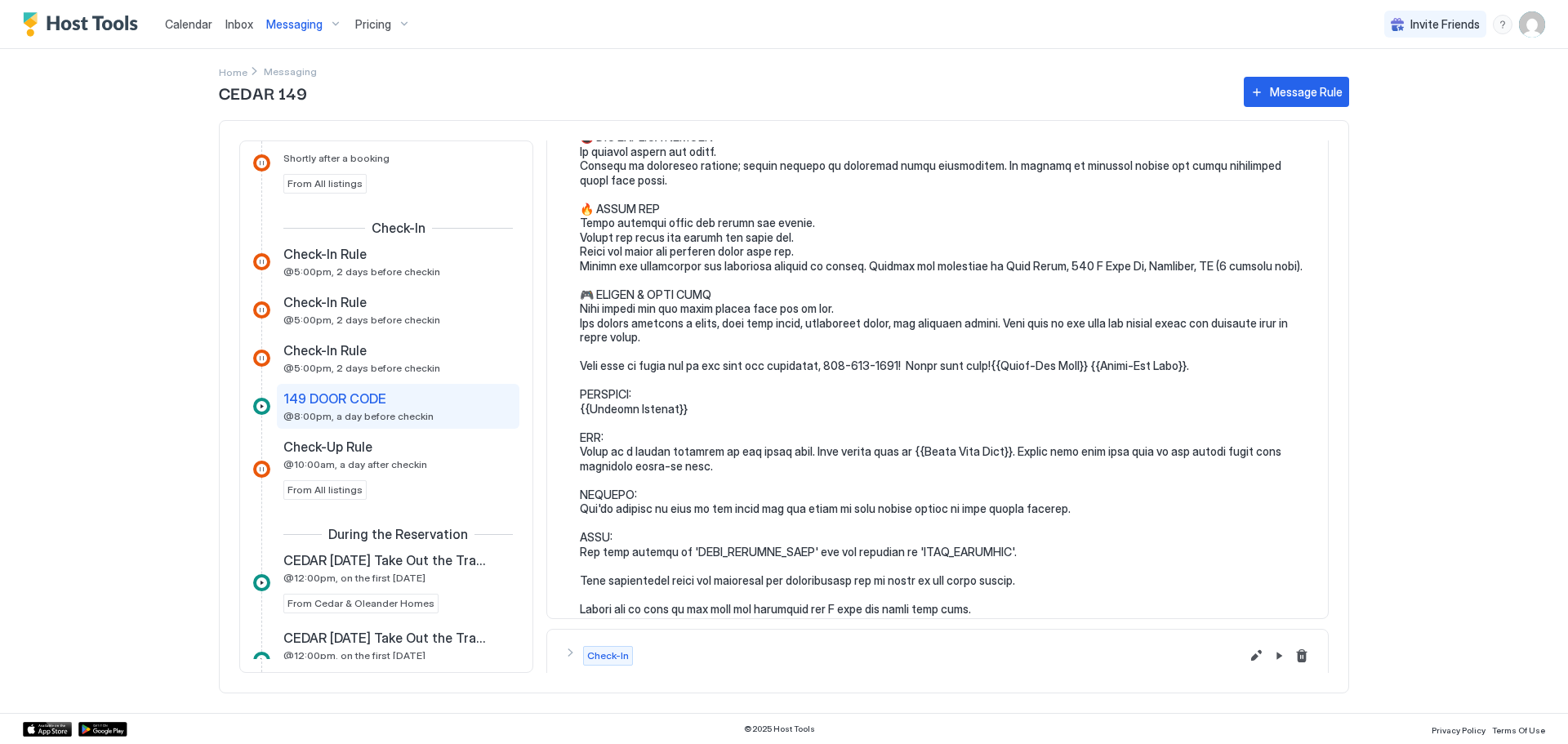
scroll to position [652, 0]
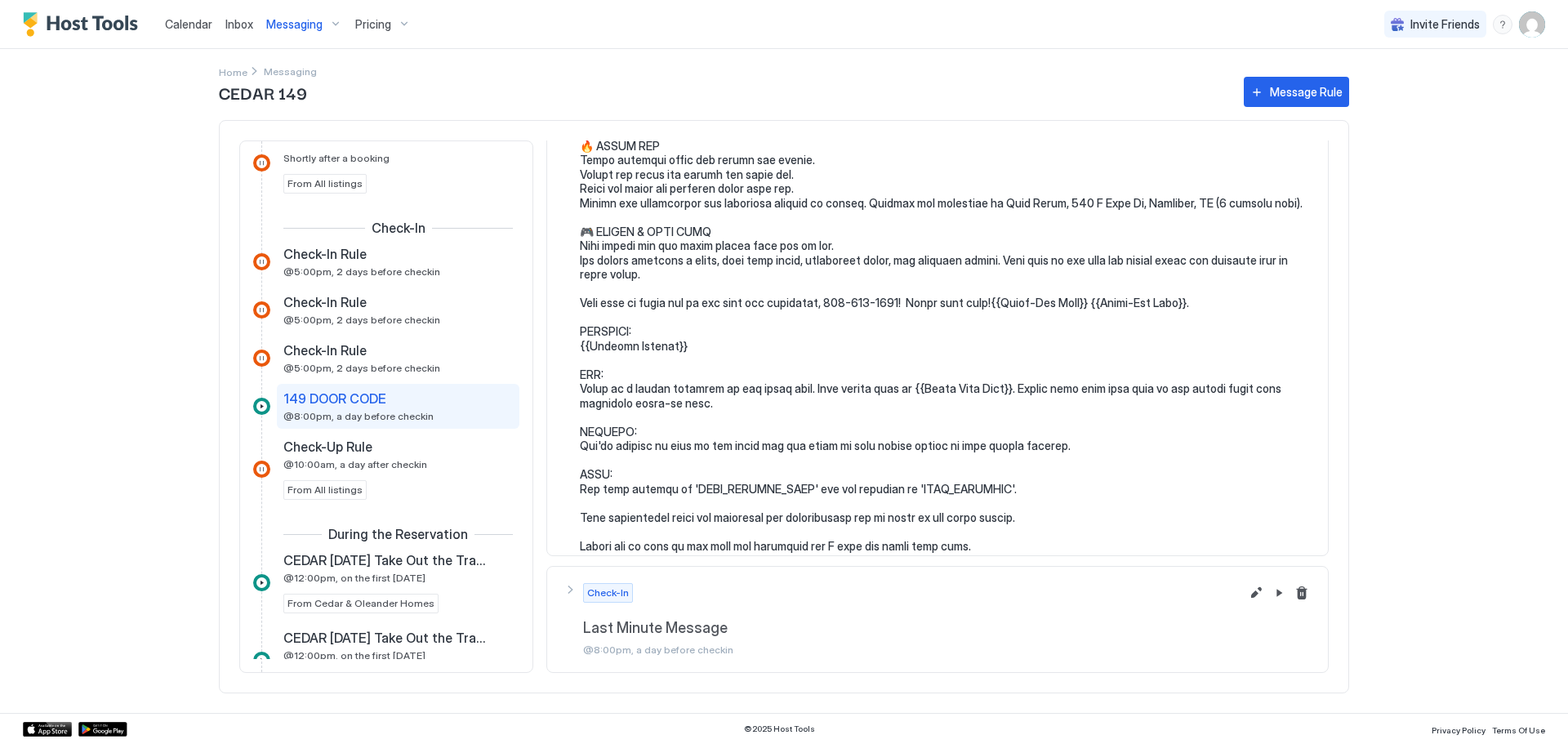
click at [185, 19] on span "Calendar" at bounding box center [188, 24] width 47 height 14
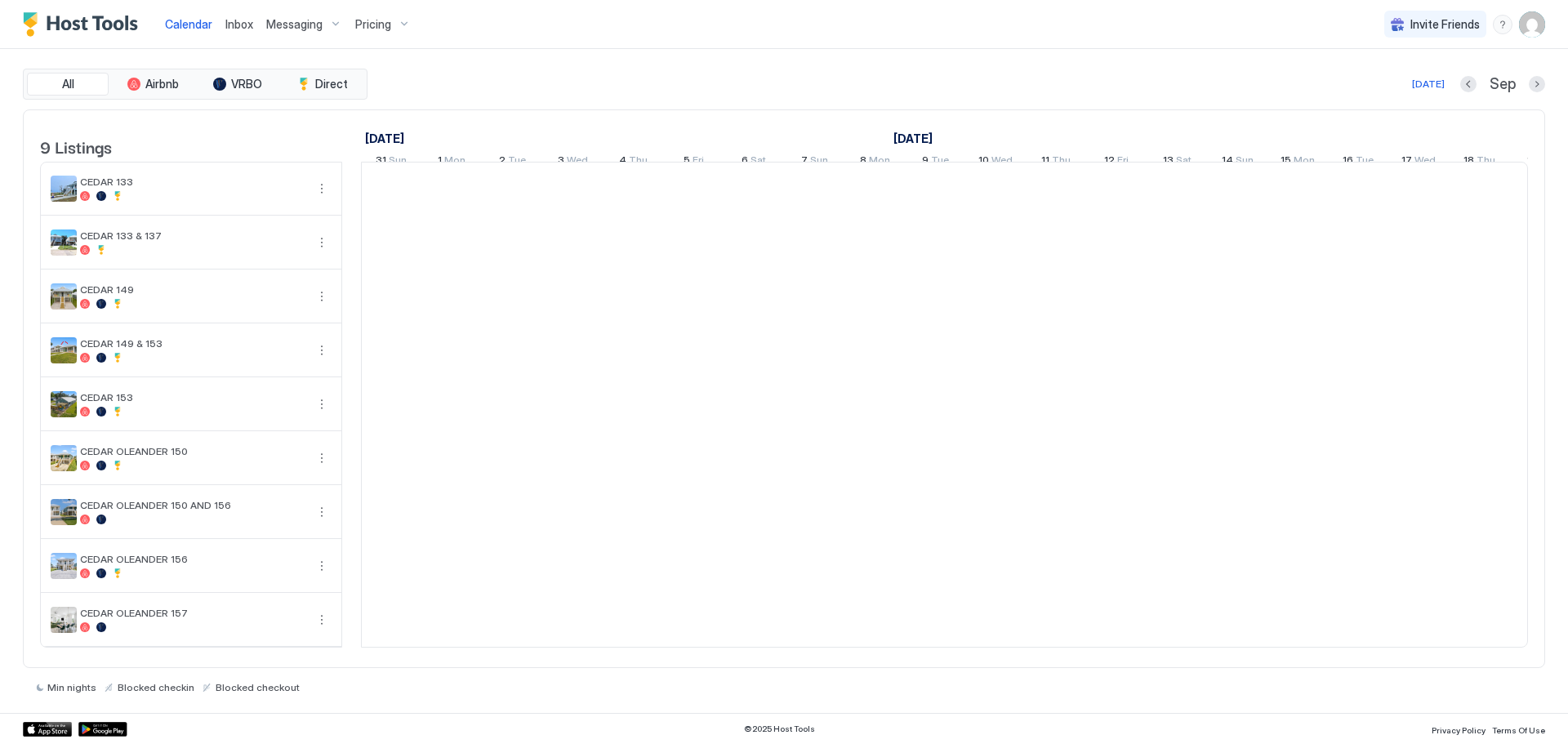
scroll to position [0, 907]
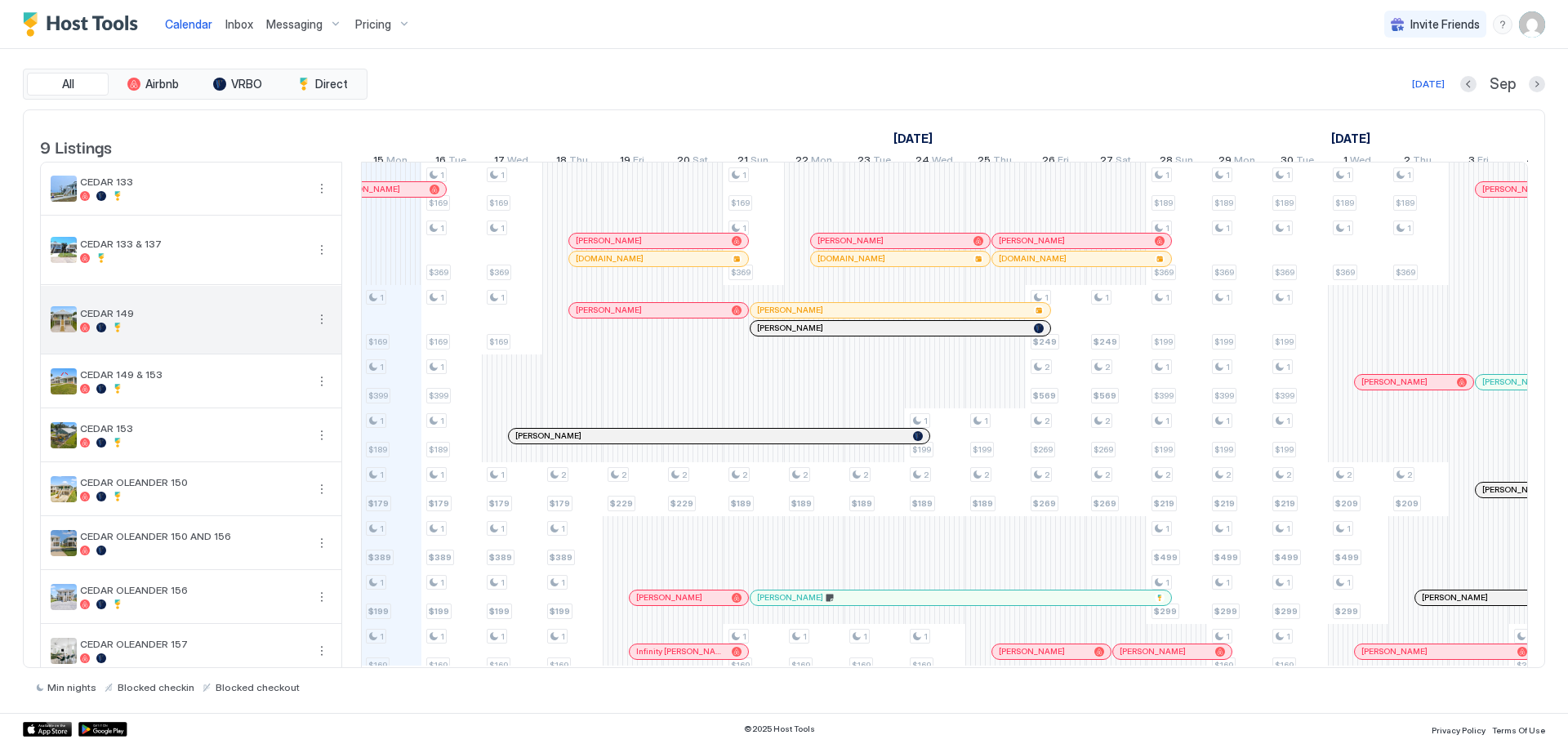
click at [172, 319] on span "CEDAR 149" at bounding box center [193, 313] width 225 height 12
click at [320, 329] on button "More options" at bounding box center [322, 319] width 19 height 19
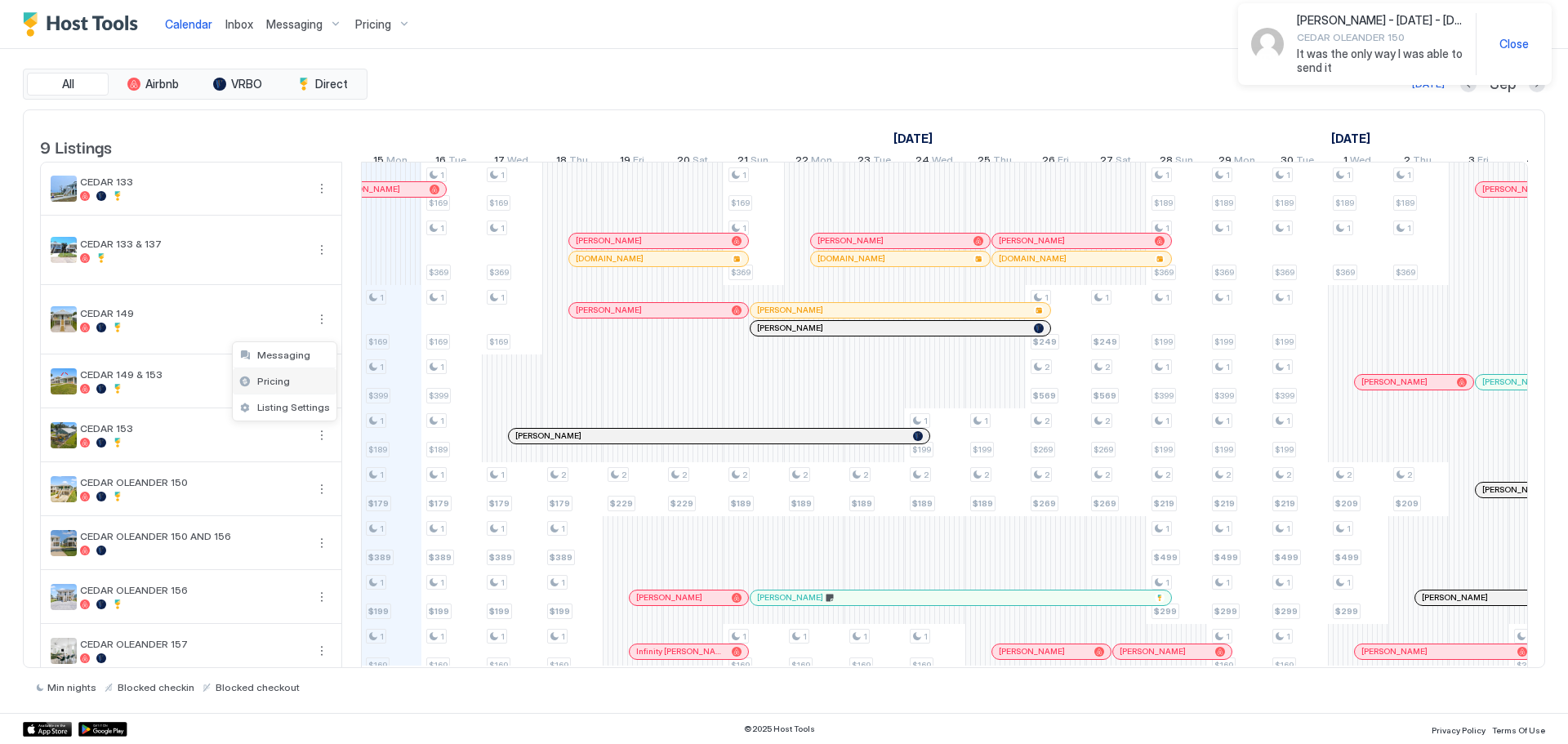
click at [289, 376] on div "Pricing" at bounding box center [284, 381] width 104 height 26
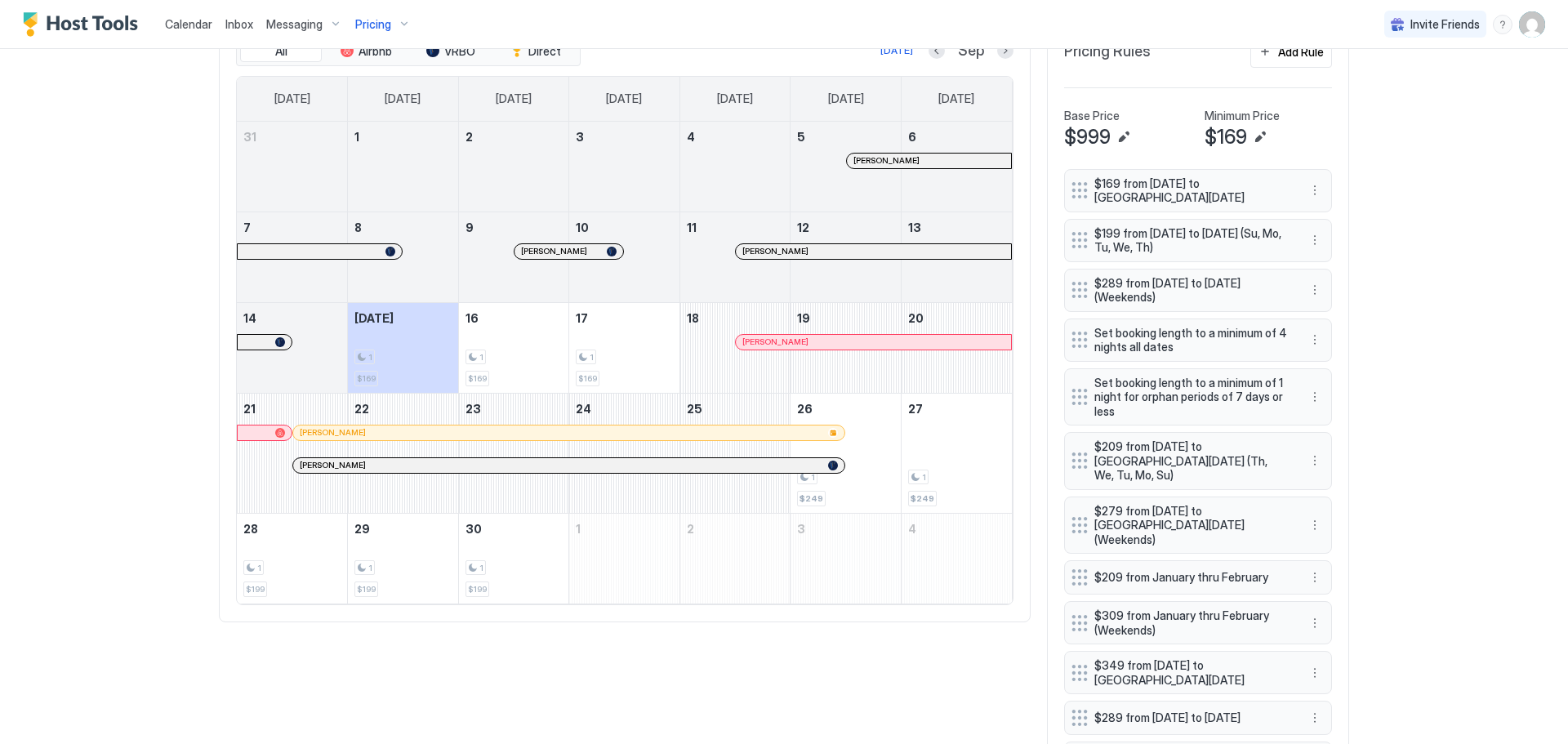
scroll to position [490, 0]
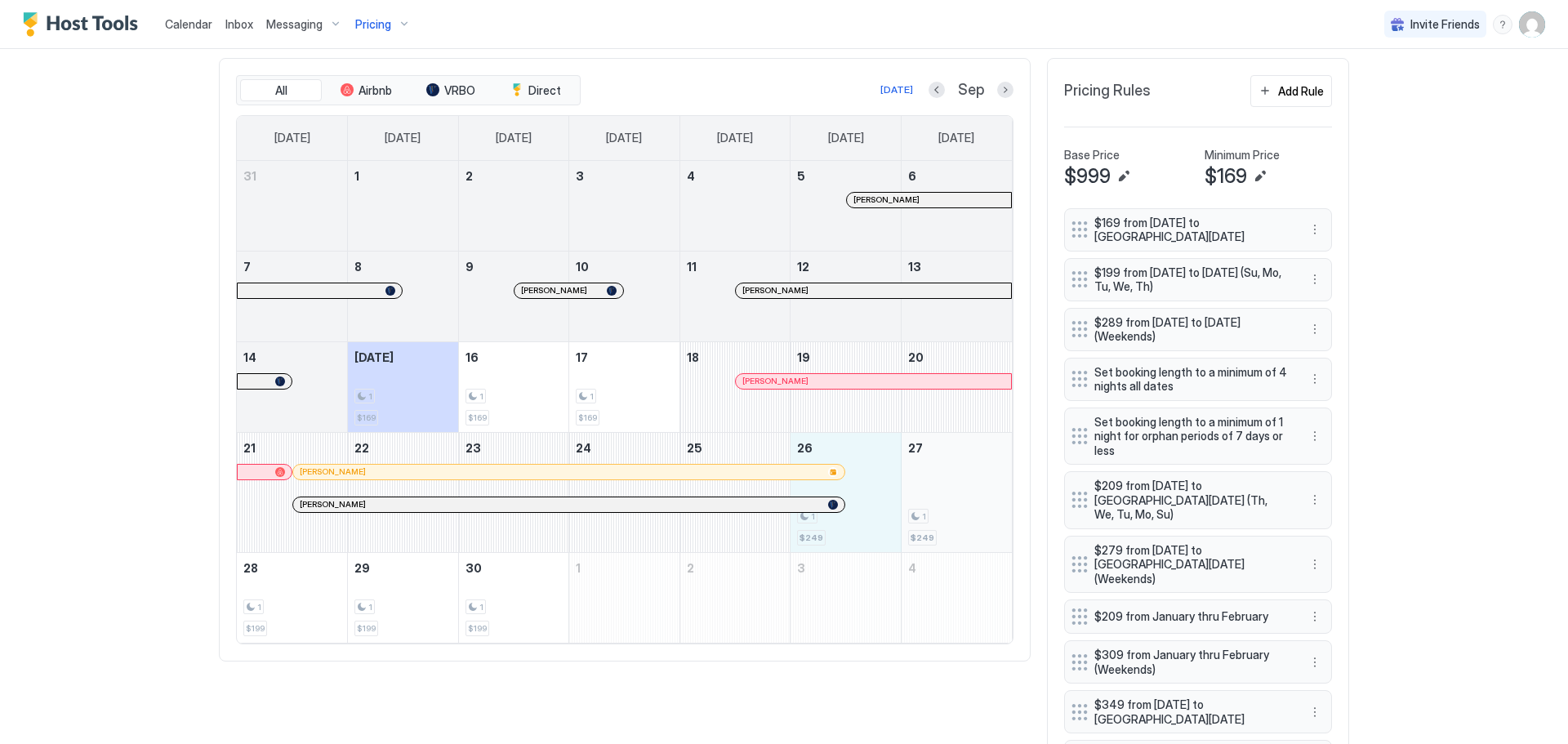
drag, startPoint x: 869, startPoint y: 490, endPoint x: 928, endPoint y: 504, distance: 60.6
click at [928, 504] on tr "21 [PERSON_NAME] [PERSON_NAME] 22 23 24 25 26 1 $249 27 1 $249" at bounding box center [624, 492] width 775 height 120
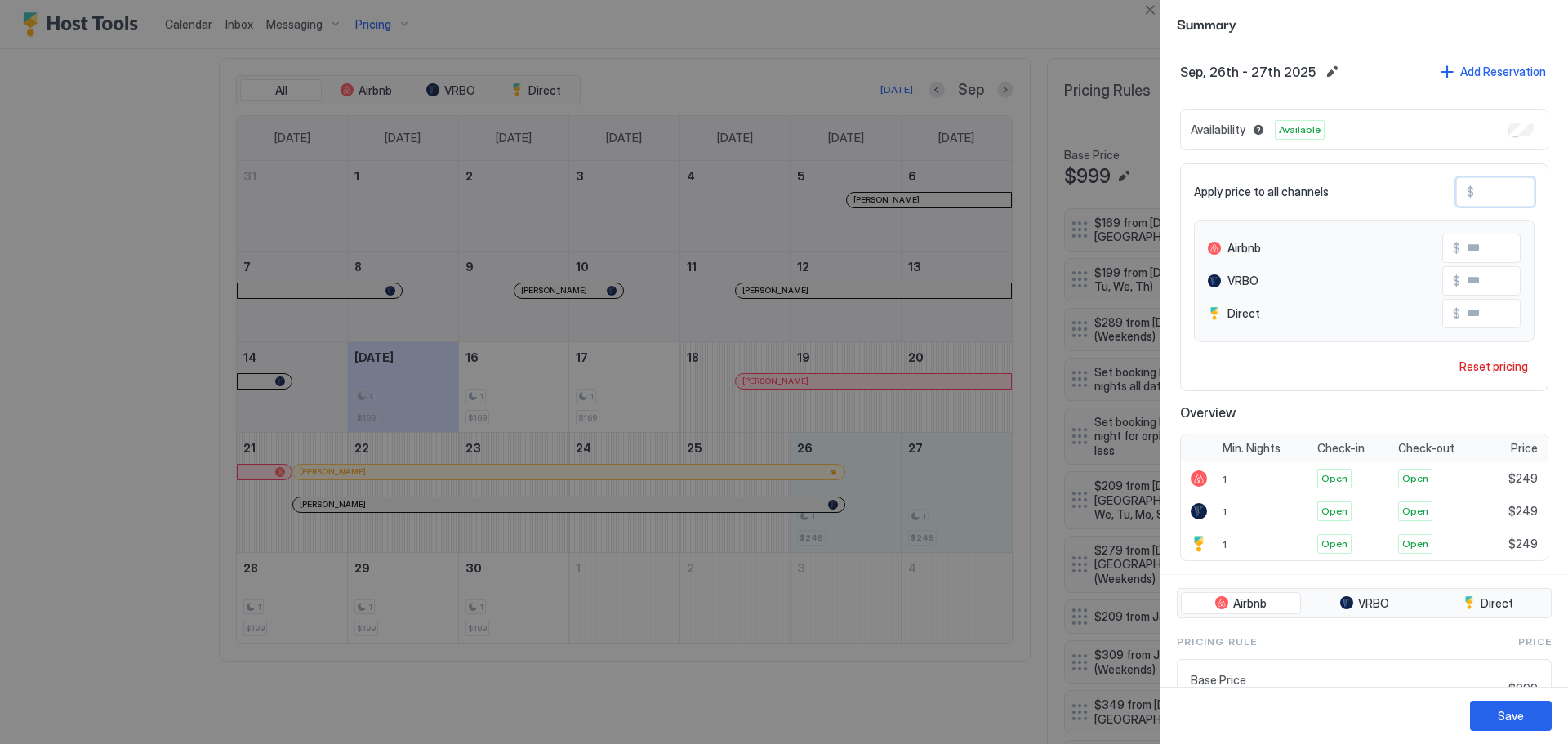
click at [1497, 197] on input "***" at bounding box center [1539, 192] width 131 height 28
click at [1497, 196] on input "***" at bounding box center [1539, 192] width 131 height 28
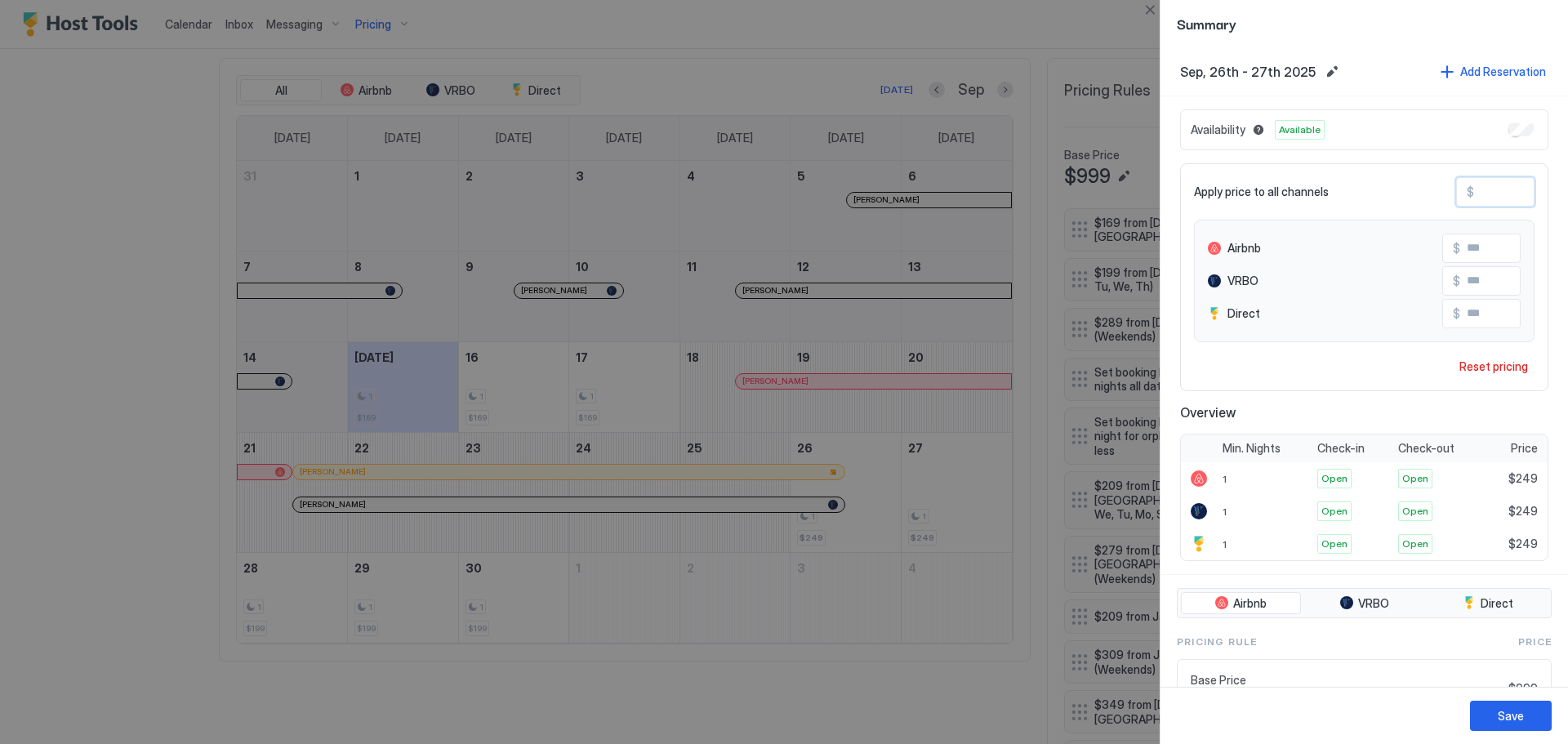
click at [1497, 196] on input "***" at bounding box center [1539, 192] width 131 height 28
type input "*"
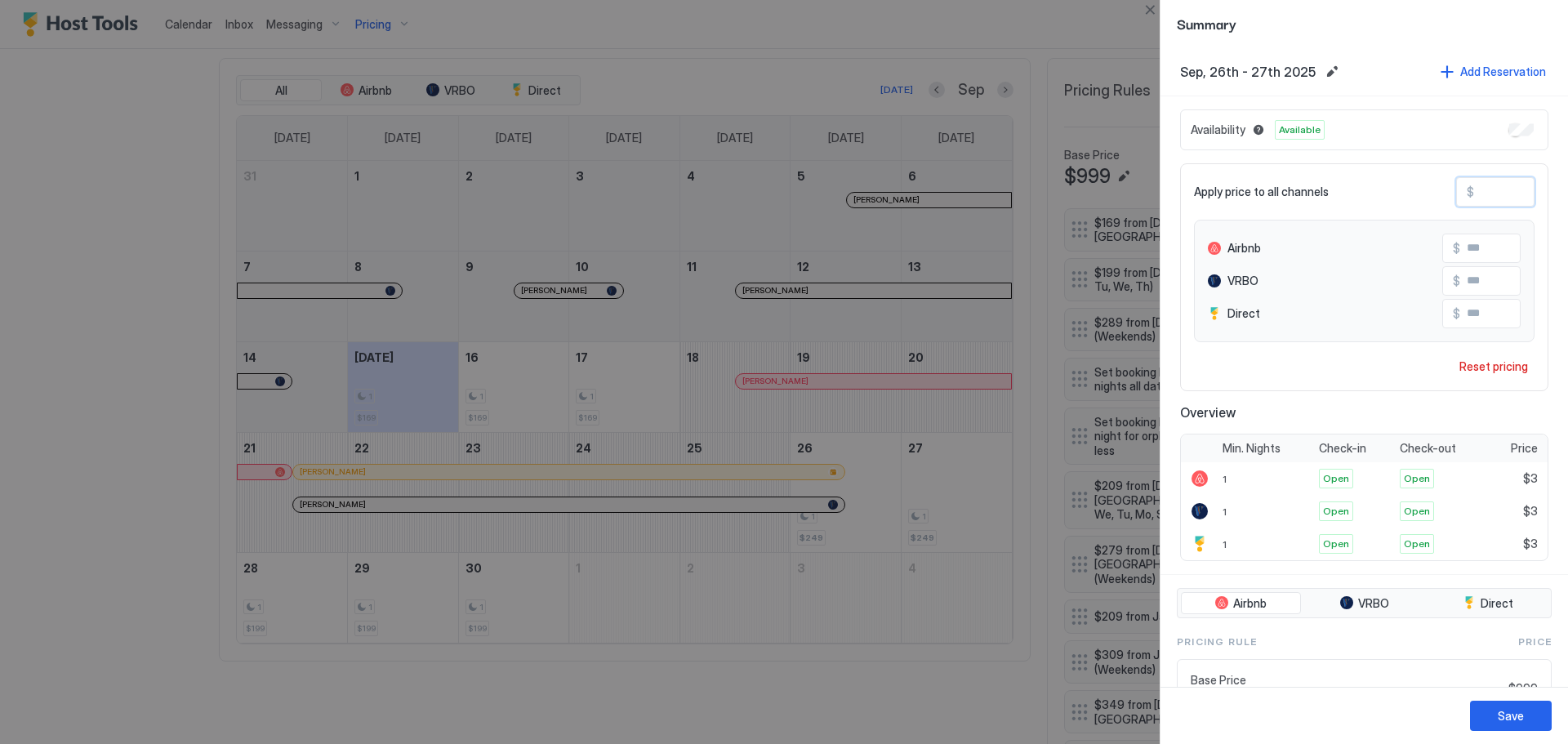
type input "**"
type input "***"
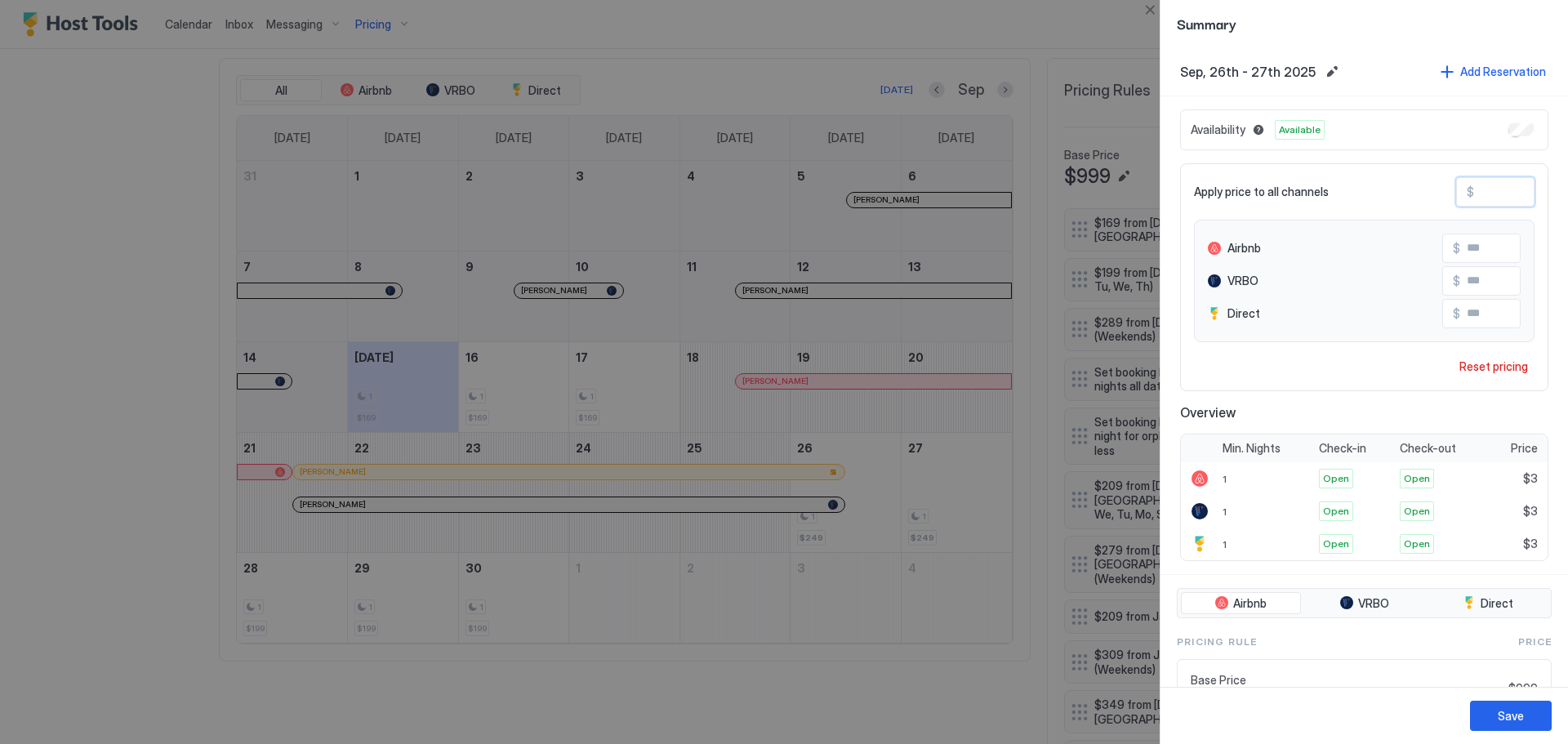
type input "***"
click at [1512, 712] on div "Save" at bounding box center [1511, 716] width 26 height 17
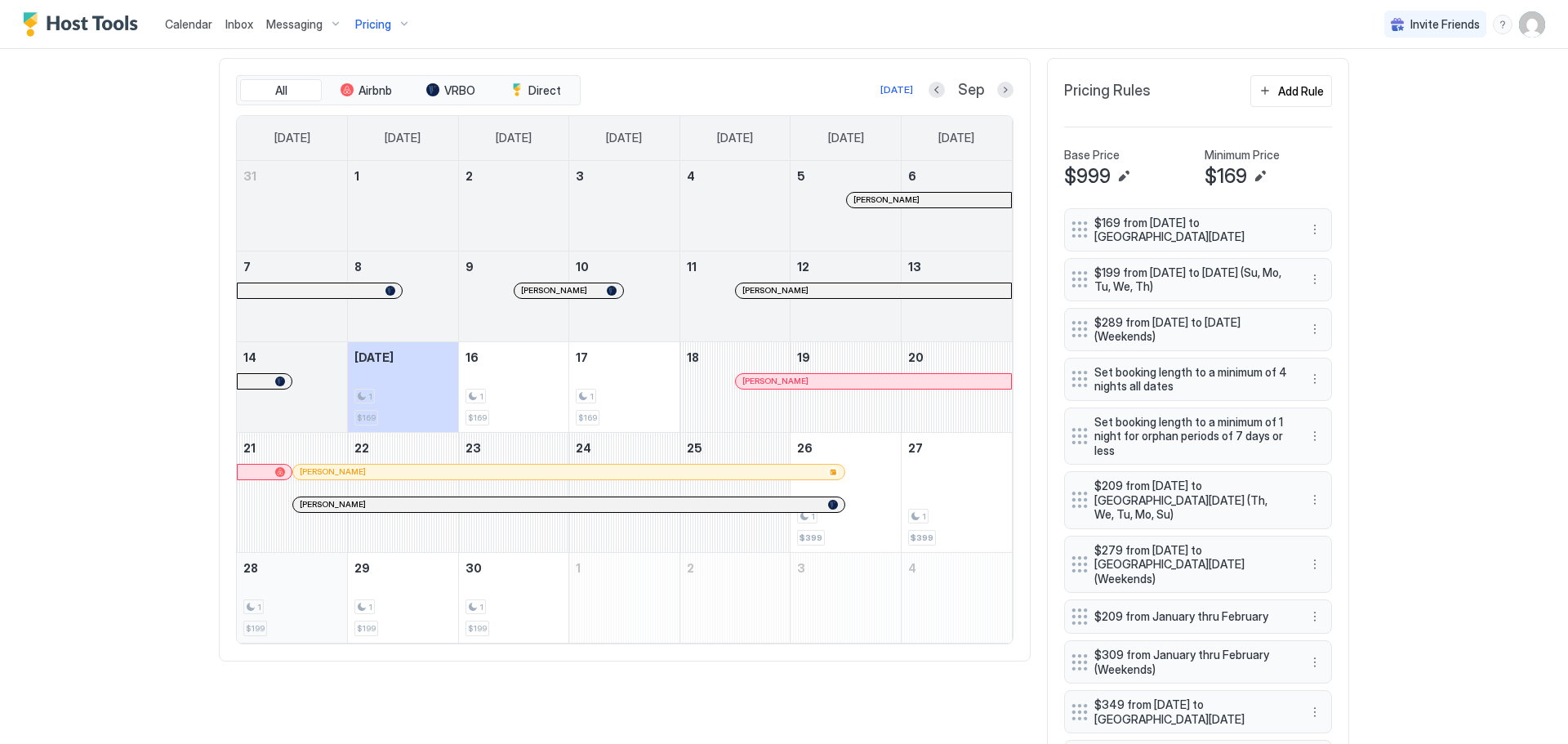
click at [279, 593] on div "1 $199" at bounding box center [291, 597] width 97 height 77
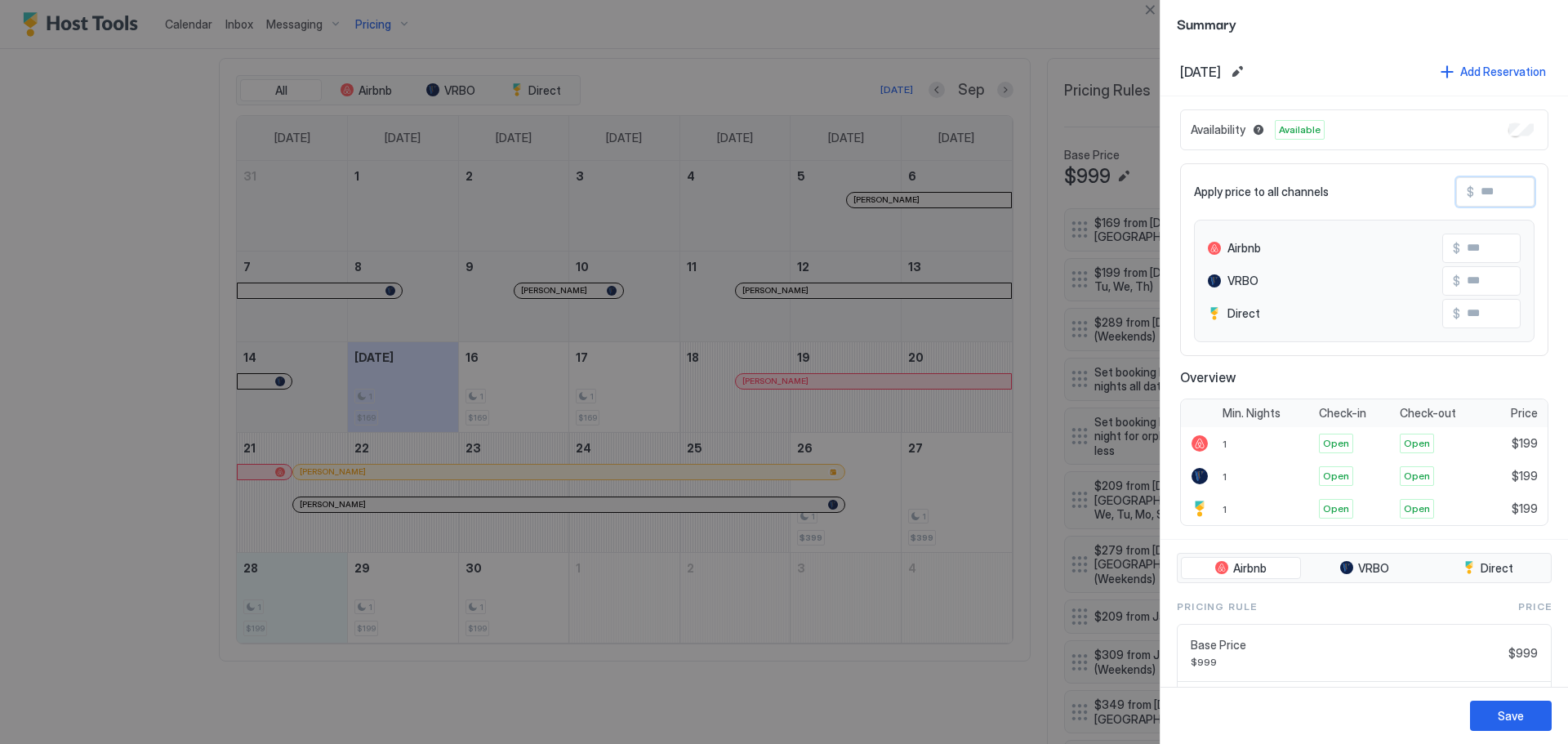
click at [1502, 198] on input "Input Field" at bounding box center [1539, 192] width 131 height 28
type input "*"
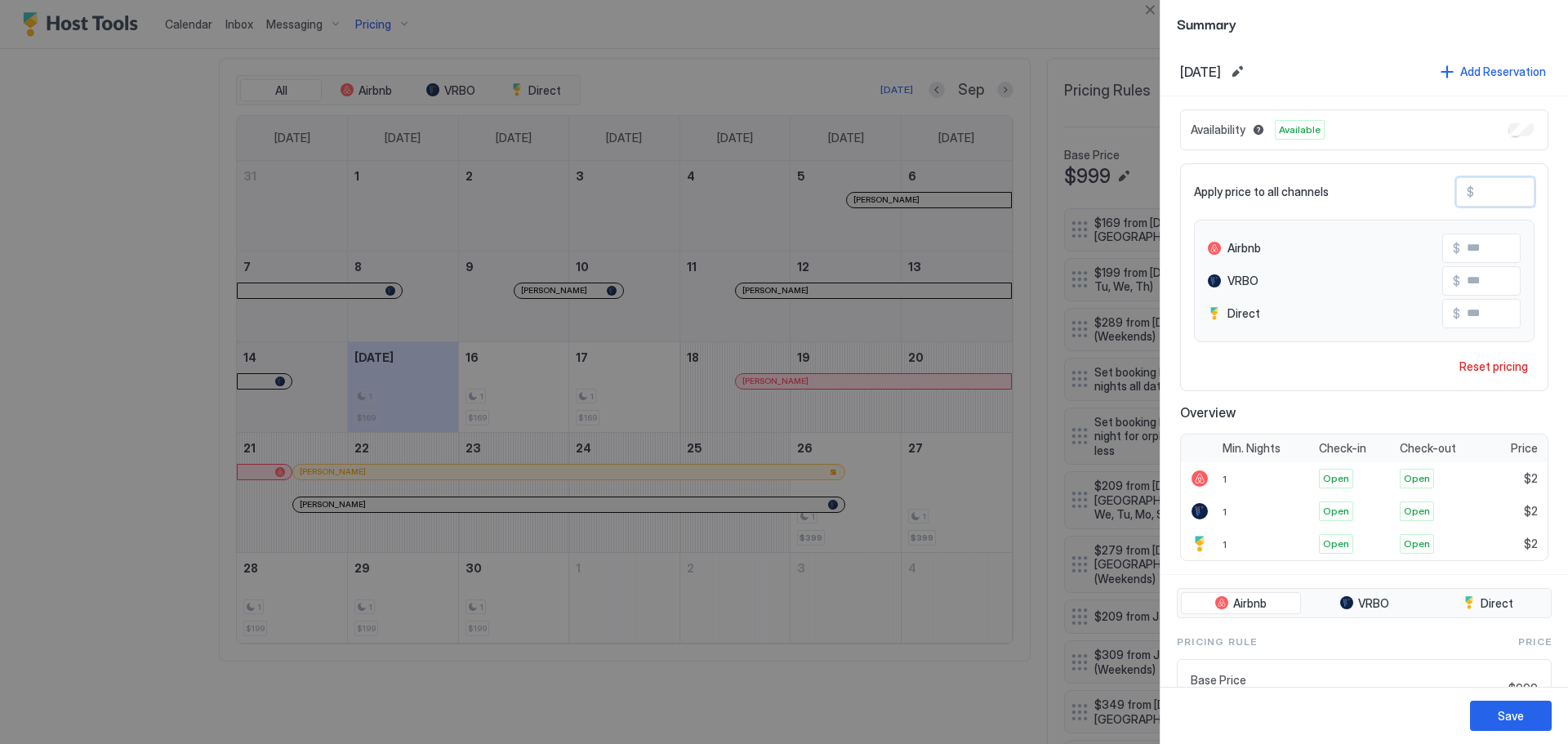
type input "**"
type input "***"
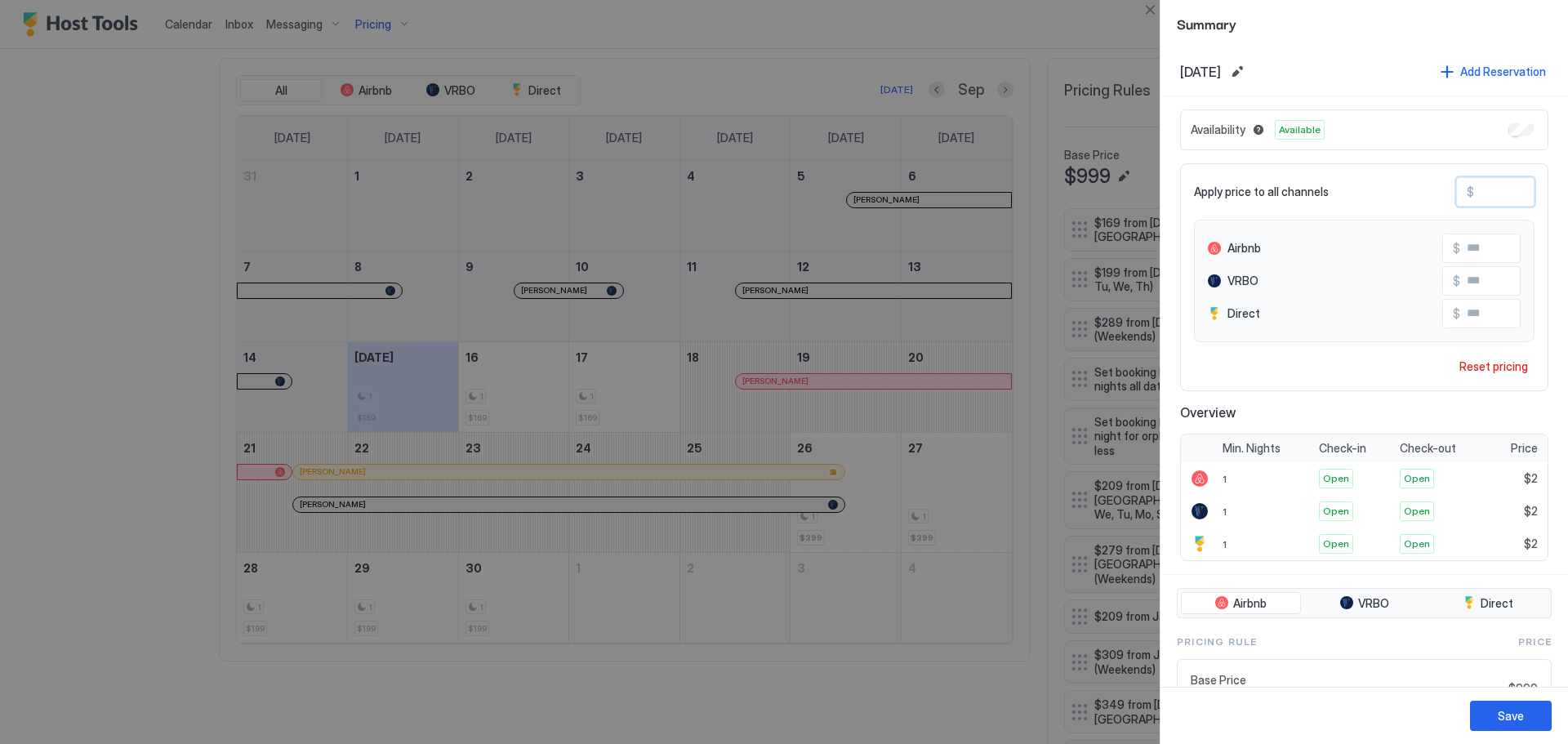
type input "***"
click at [1531, 712] on button "Save" at bounding box center [1511, 715] width 82 height 31
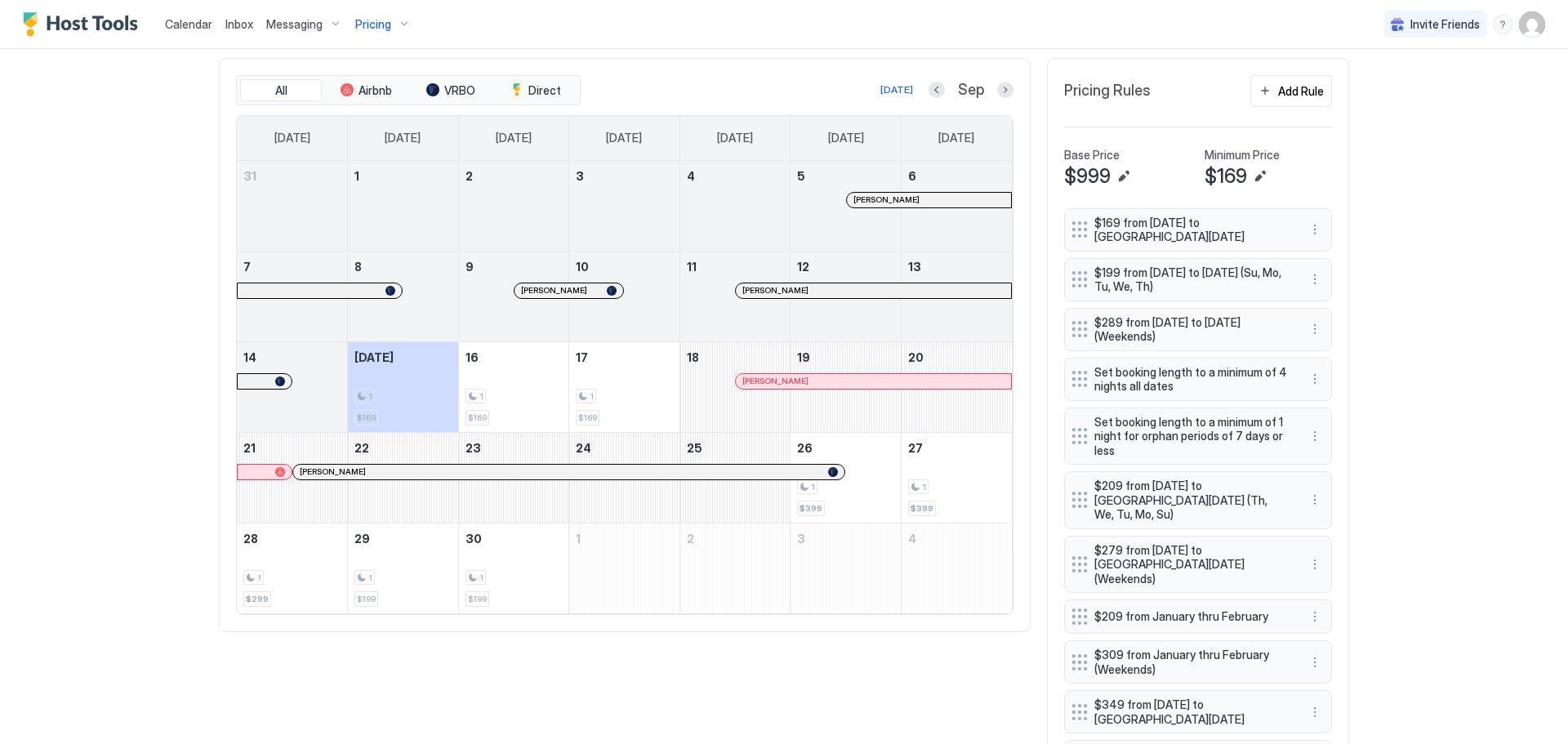
click at [123, 273] on div "Calendar Inbox Messaging Pricing Invite Friends BR Home Pricing CEDAR 149 Synce…" at bounding box center [784, 372] width 1568 height 744
click at [284, 25] on span "Messaging" at bounding box center [294, 24] width 57 height 15
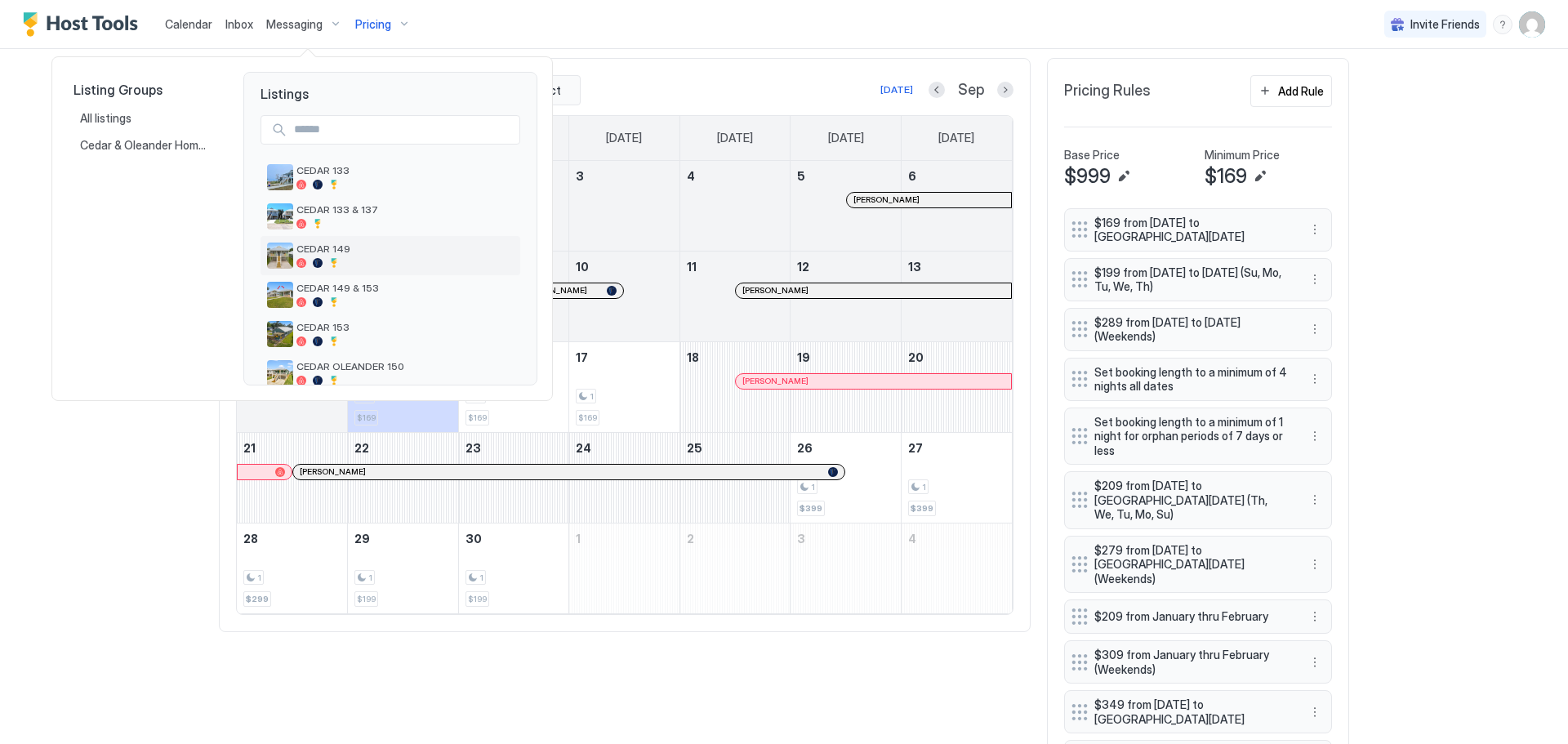
click at [354, 251] on span "CEDAR 149" at bounding box center [405, 249] width 217 height 12
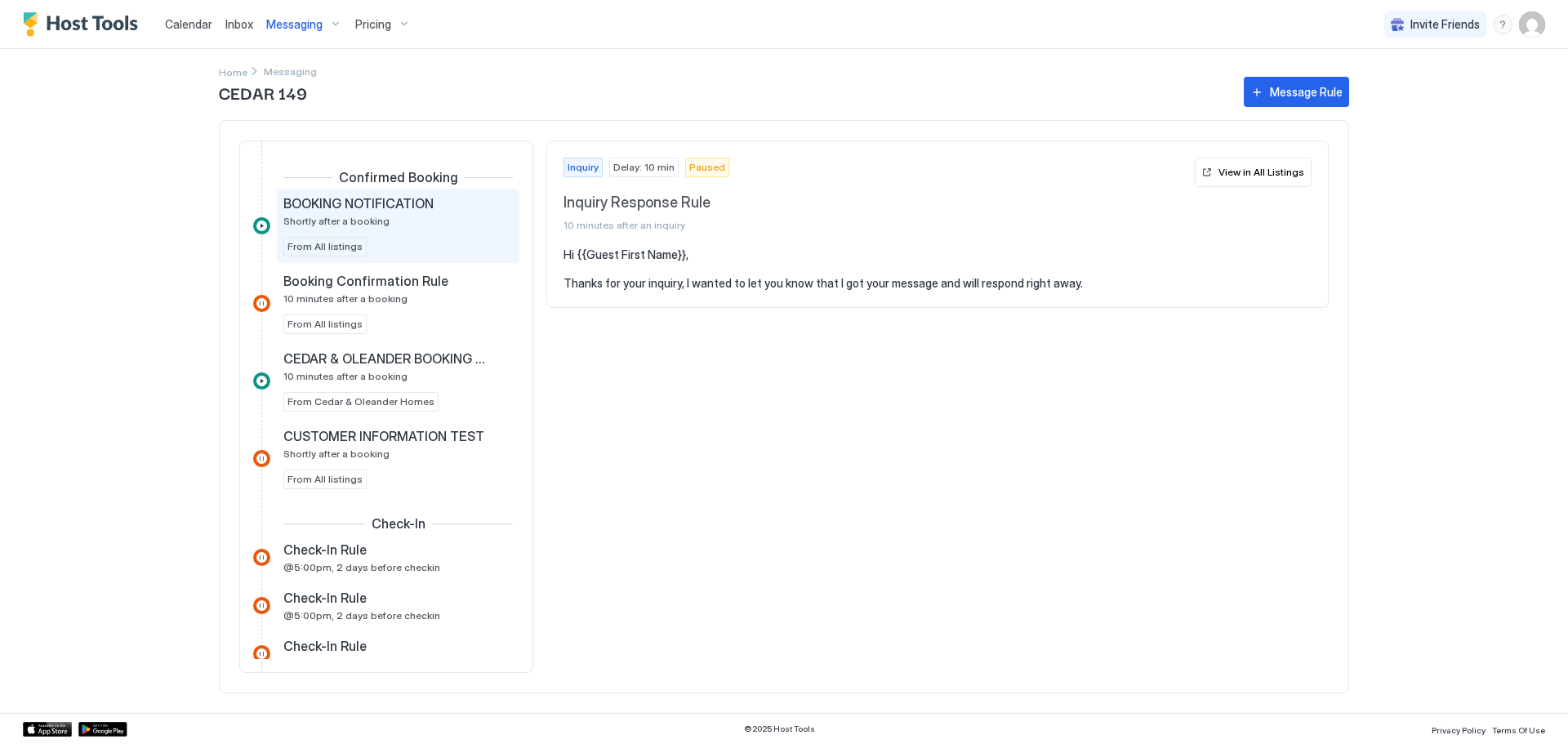
scroll to position [183, 0]
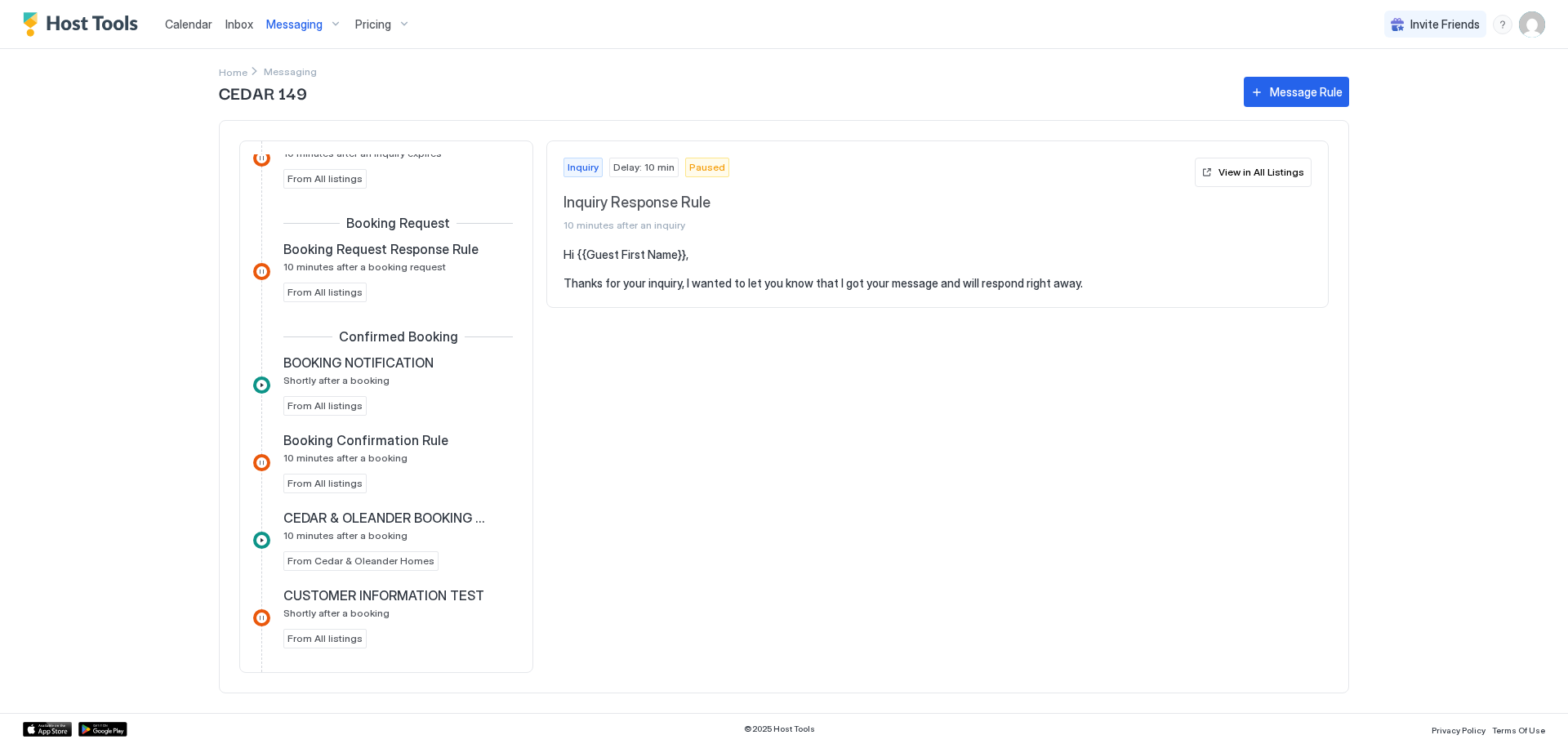
click at [233, 21] on span "Inbox" at bounding box center [239, 24] width 28 height 14
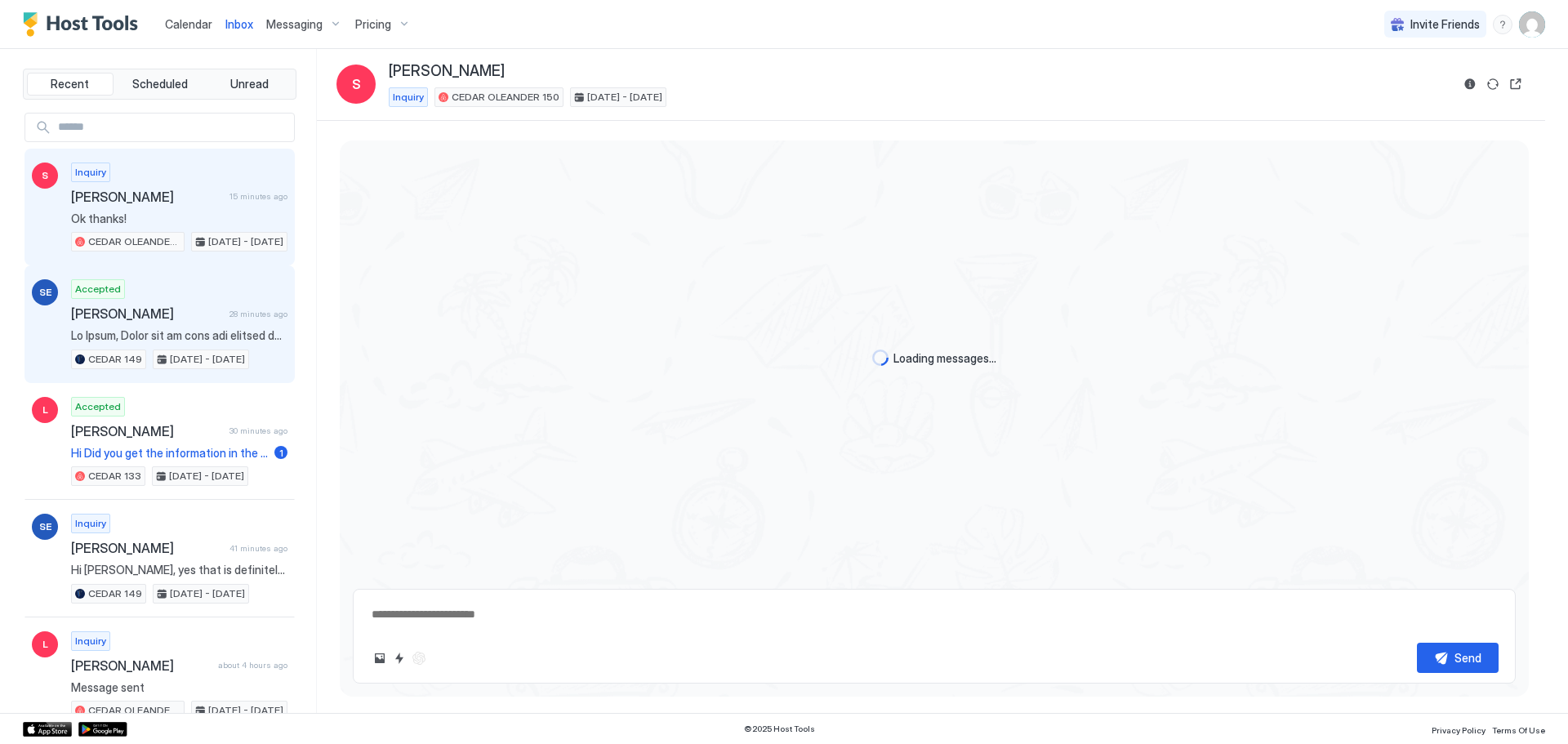
scroll to position [235, 0]
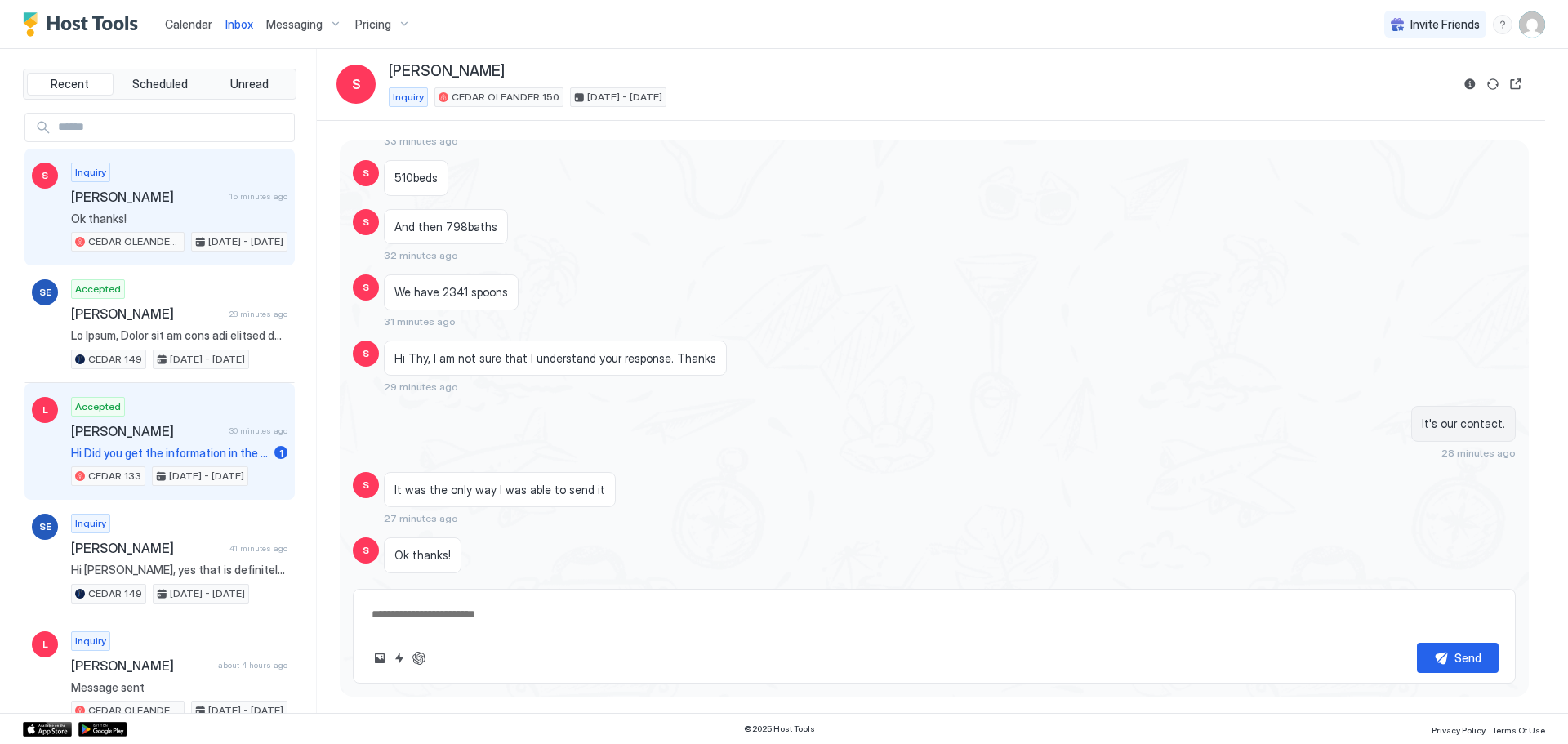
click at [161, 435] on span "[PERSON_NAME]" at bounding box center [147, 431] width 152 height 17
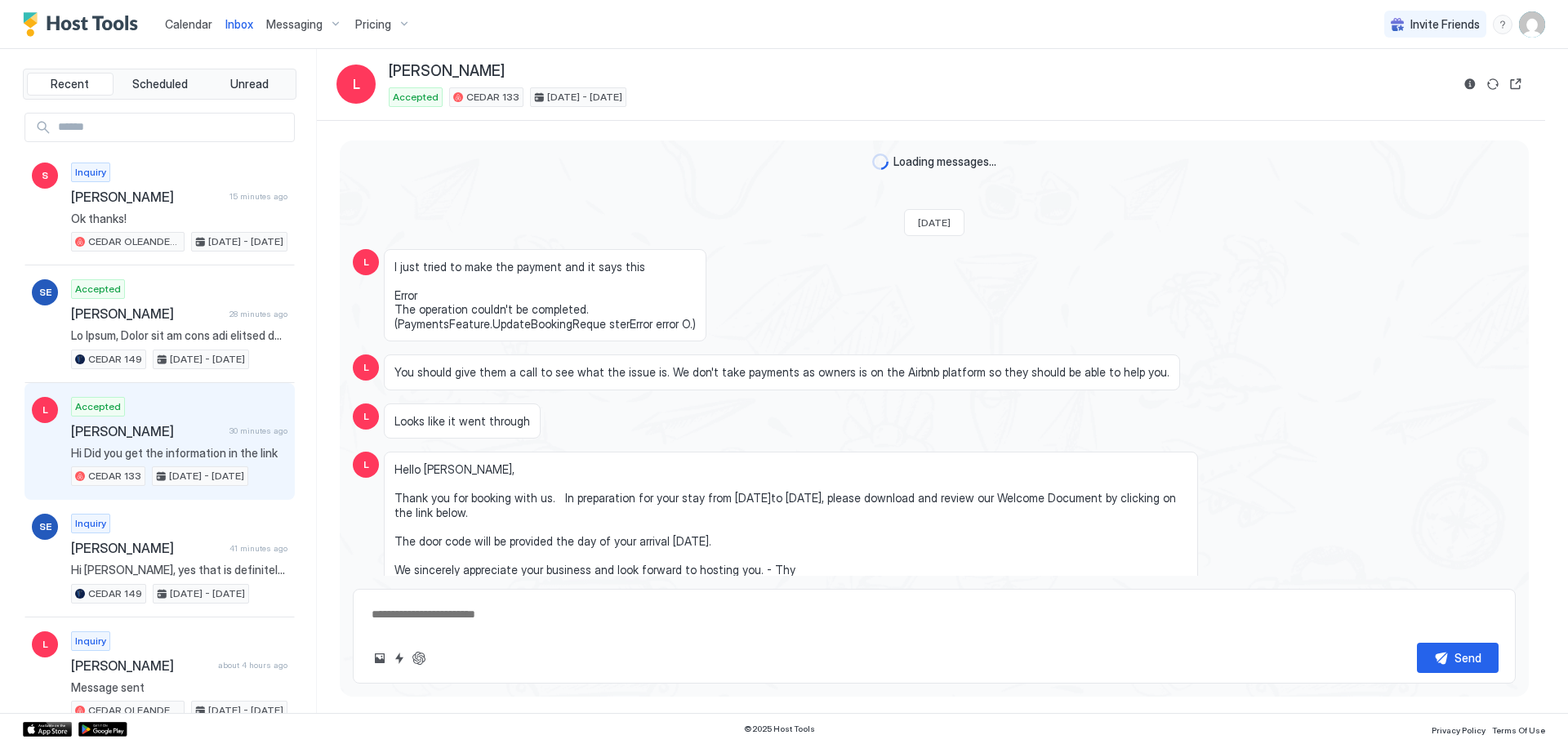
scroll to position [2041, 0]
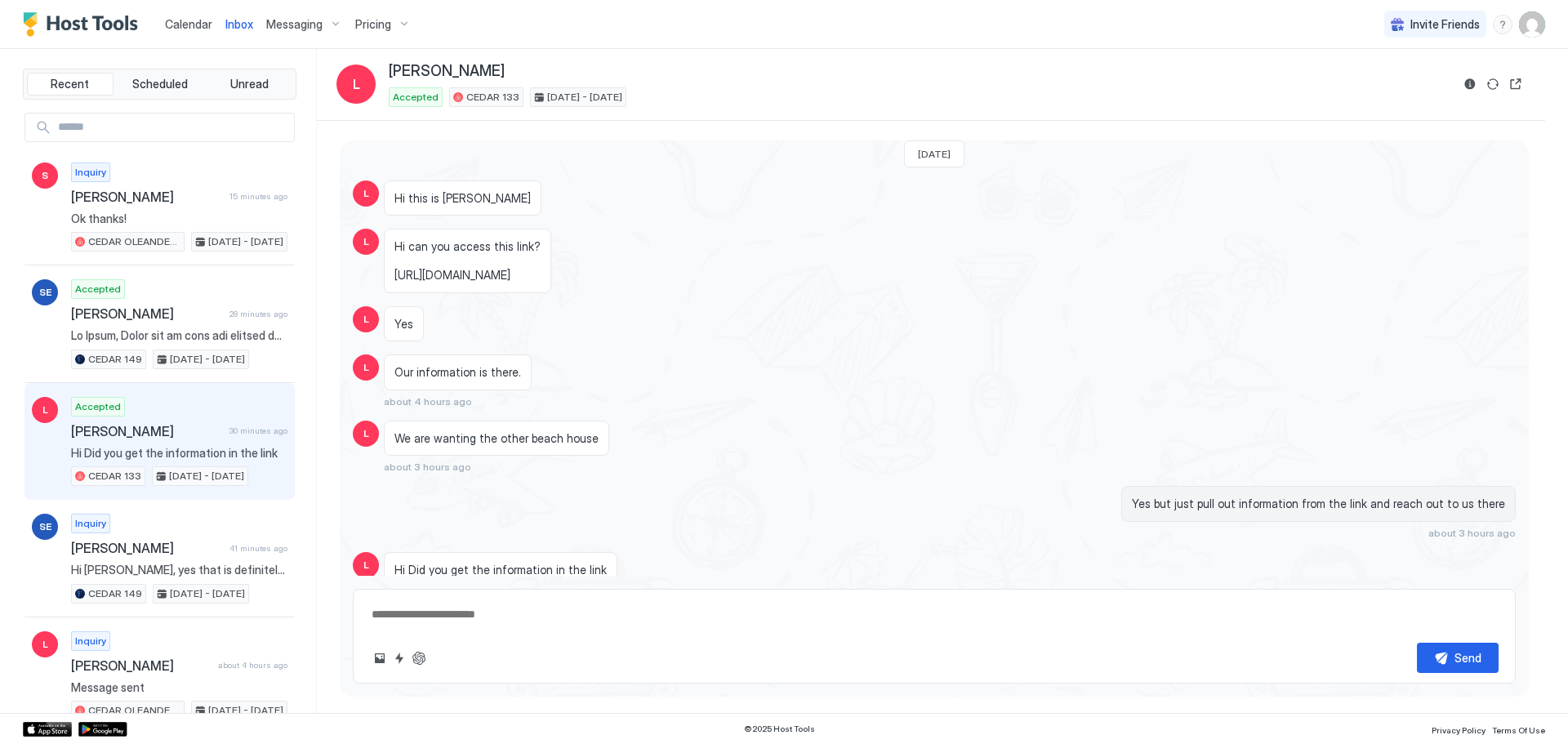
click at [541, 249] on span "Hi can you access this link? [URL][DOMAIN_NAME]" at bounding box center [468, 261] width 147 height 44
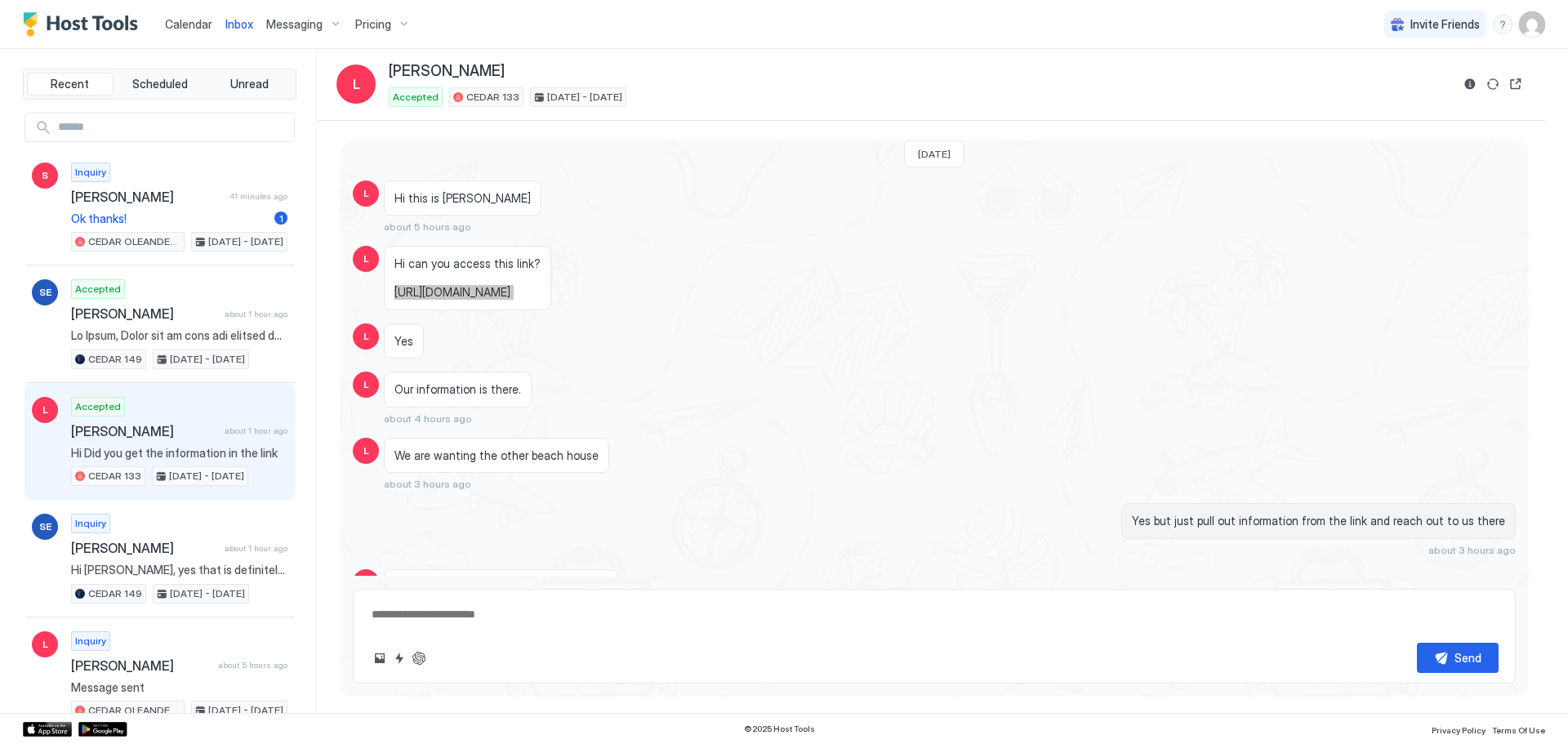
type textarea "*"
